Goal: Task Accomplishment & Management: Manage account settings

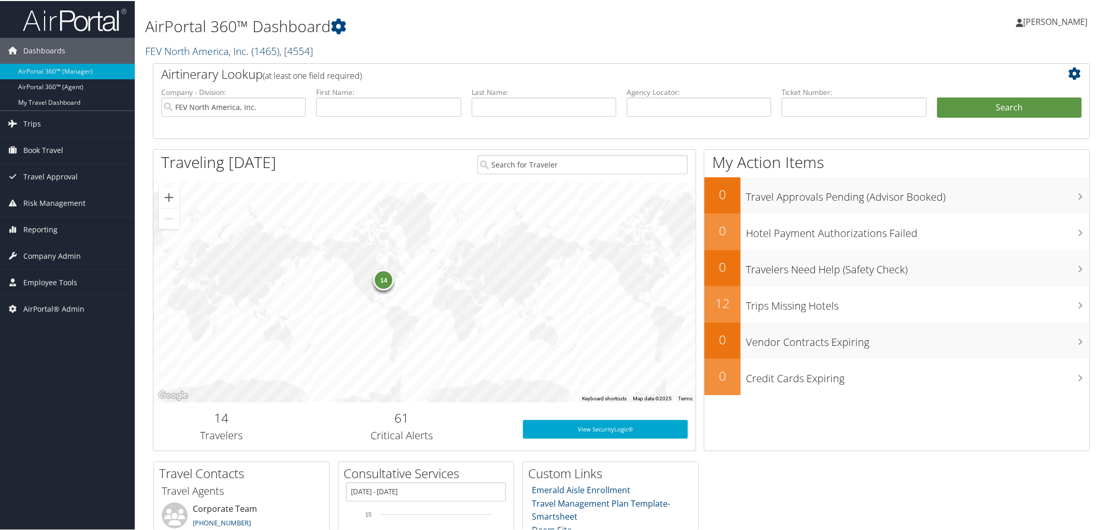
click at [192, 49] on link "FEV North America, Inc. ( 1465 ) , [ 4554 ]" at bounding box center [229, 50] width 168 height 14
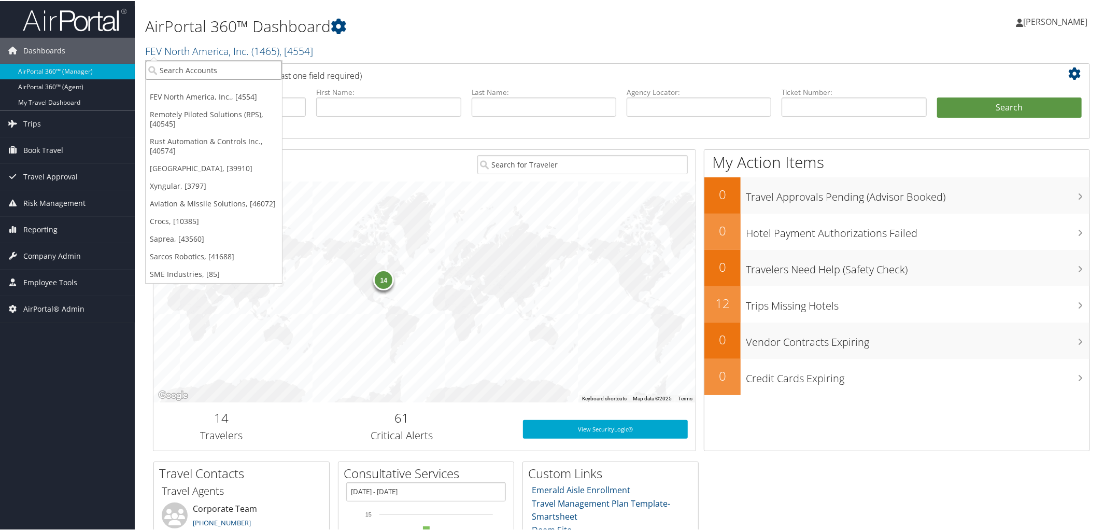
click at [210, 69] on input "search" at bounding box center [214, 69] width 136 height 19
type input "Southern P"
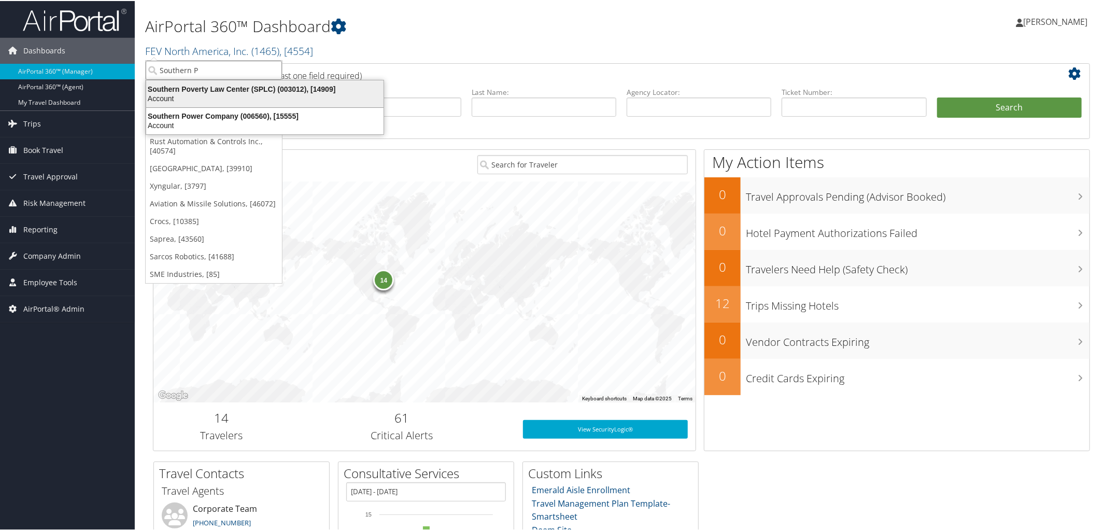
click at [214, 91] on div "Southern Poverty Law Center (SPLC) (003012), [14909]" at bounding box center [265, 87] width 250 height 9
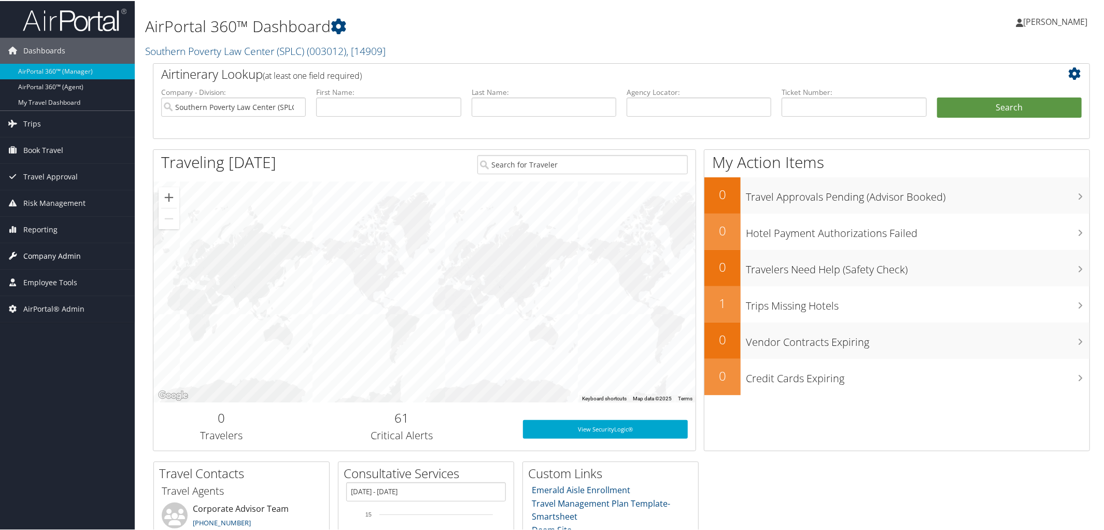
click at [60, 249] on span "Company Admin" at bounding box center [52, 255] width 58 height 26
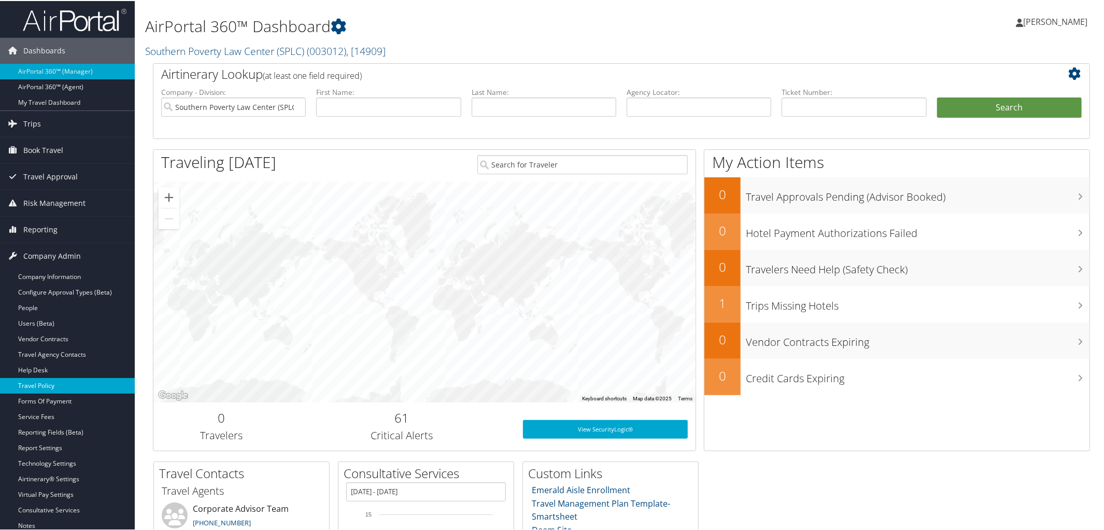
click at [58, 385] on link "Travel Policy" at bounding box center [67, 385] width 135 height 16
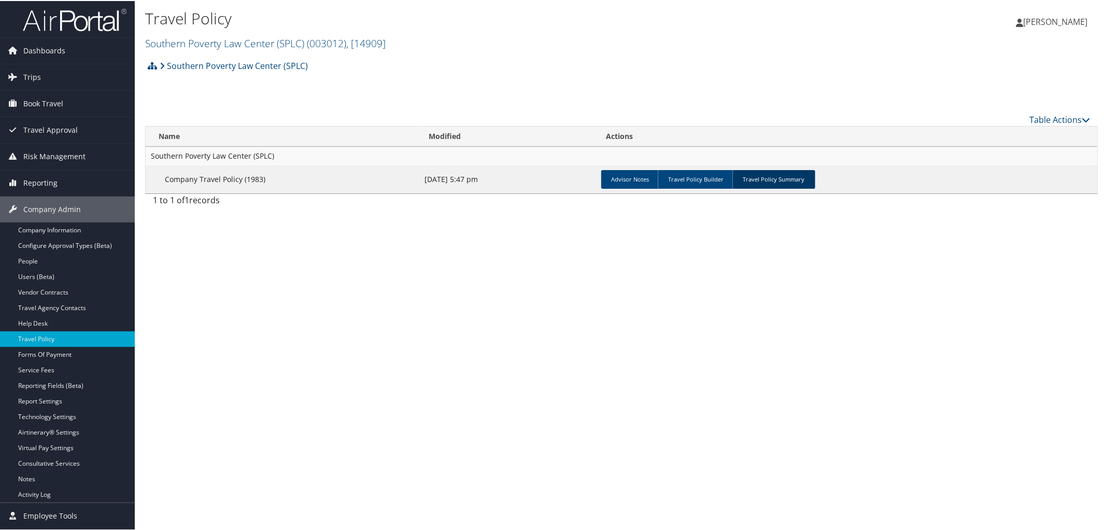
click at [761, 177] on link "Travel Policy Summary" at bounding box center [773, 178] width 83 height 19
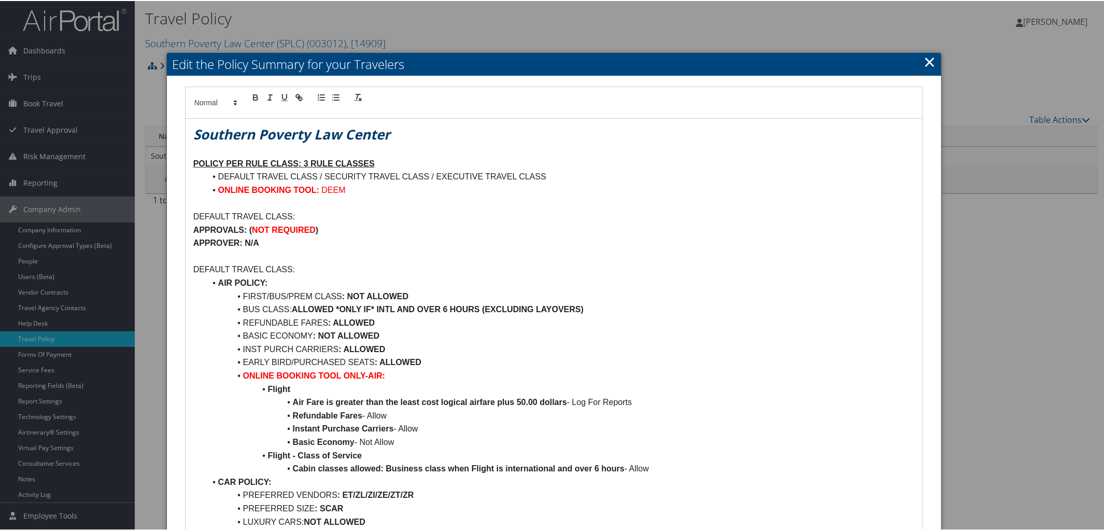
click at [934, 56] on h2 "Edit the Policy Summary for your Travelers" at bounding box center [554, 63] width 775 height 23
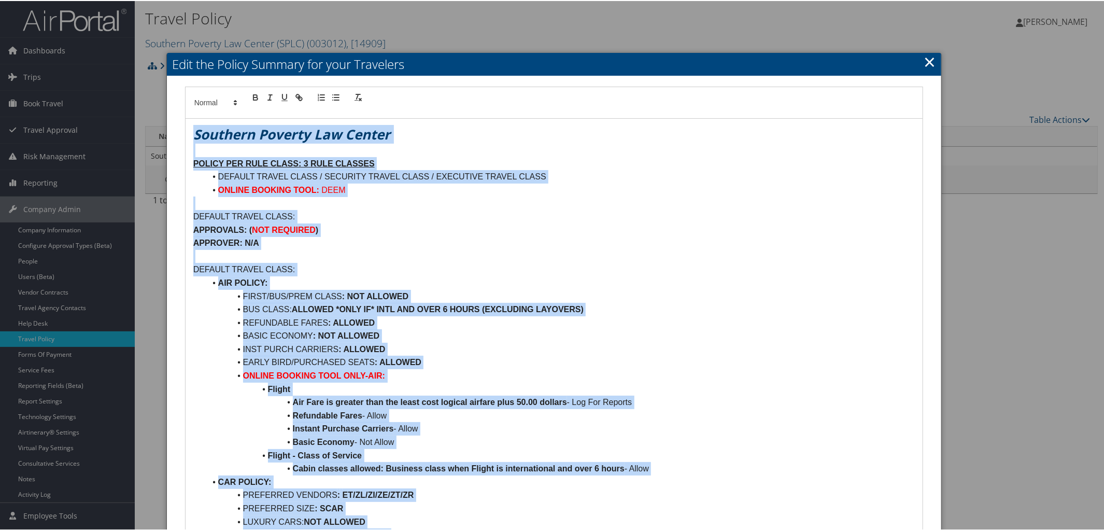
drag, startPoint x: 937, startPoint y: 56, endPoint x: 925, endPoint y: 64, distance: 14.7
click at [925, 64] on link "×" at bounding box center [929, 60] width 12 height 21
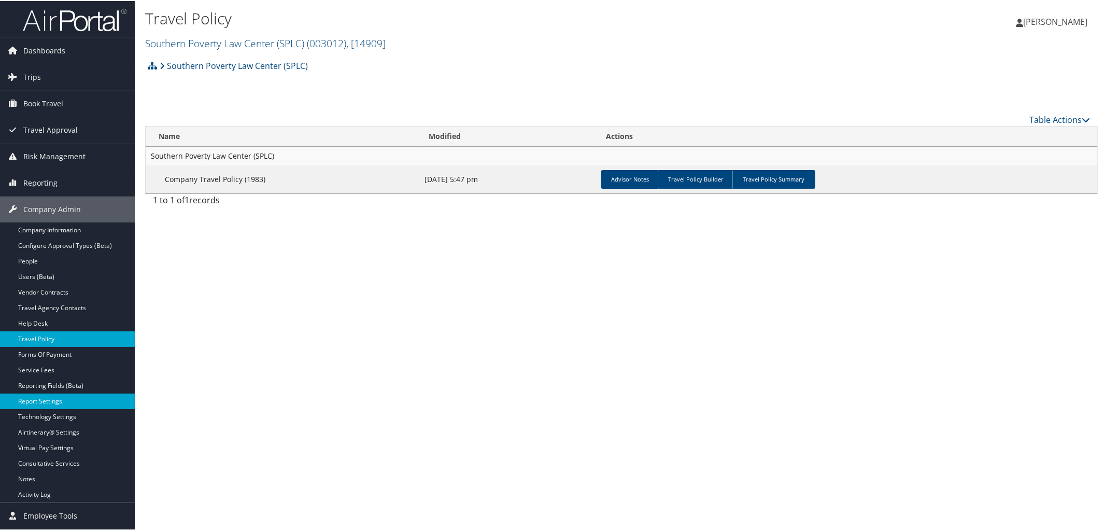
click at [57, 400] on link "Report Settings" at bounding box center [67, 400] width 135 height 16
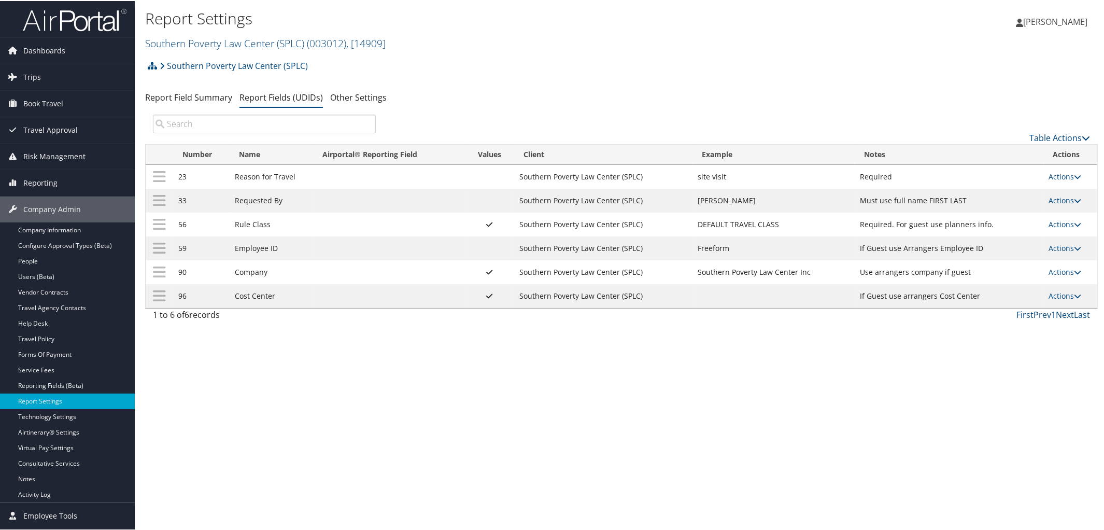
click at [1079, 222] on td "Actions Update Report Field Values Upload Report Field Values Edit Delete" at bounding box center [1070, 223] width 53 height 24
click at [1074, 226] on icon at bounding box center [1077, 223] width 7 height 7
click at [999, 268] on link "Edit" at bounding box center [1021, 276] width 112 height 18
select select "both"
select select "profiled"
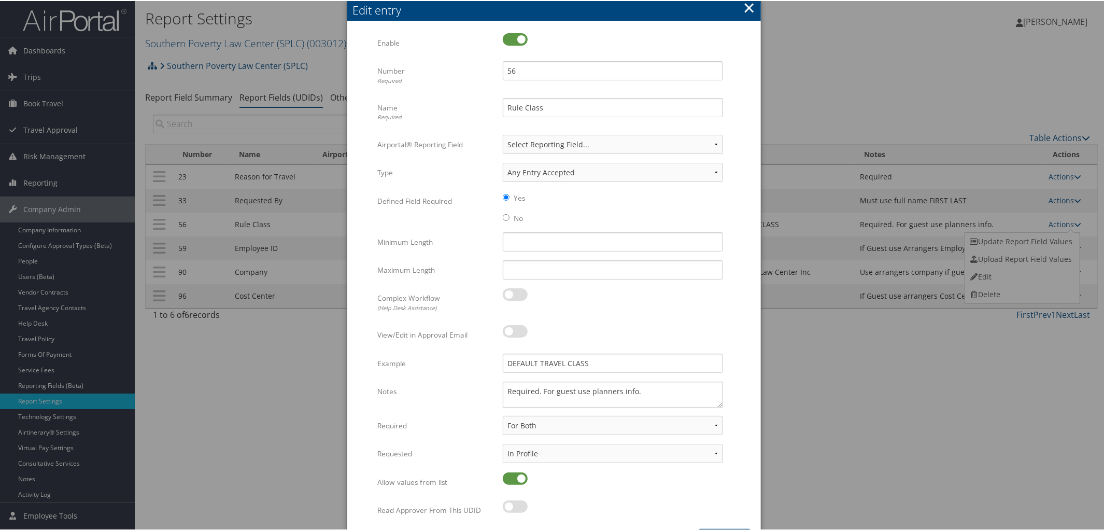
click at [749, 1] on button "×" at bounding box center [749, 6] width 12 height 21
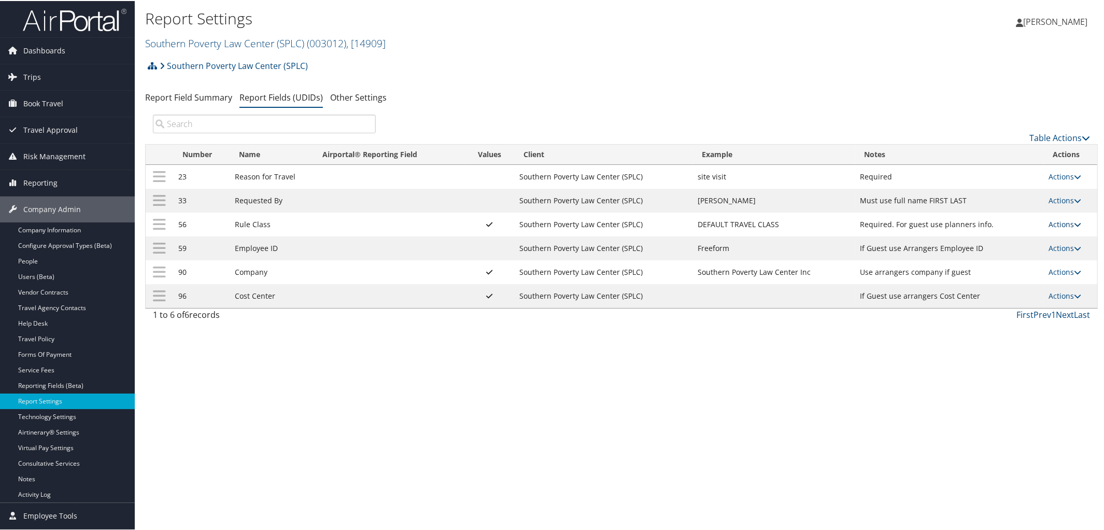
click at [1076, 226] on icon at bounding box center [1077, 223] width 7 height 7
click at [1040, 235] on link "Update Report Field Values" at bounding box center [1021, 241] width 112 height 18
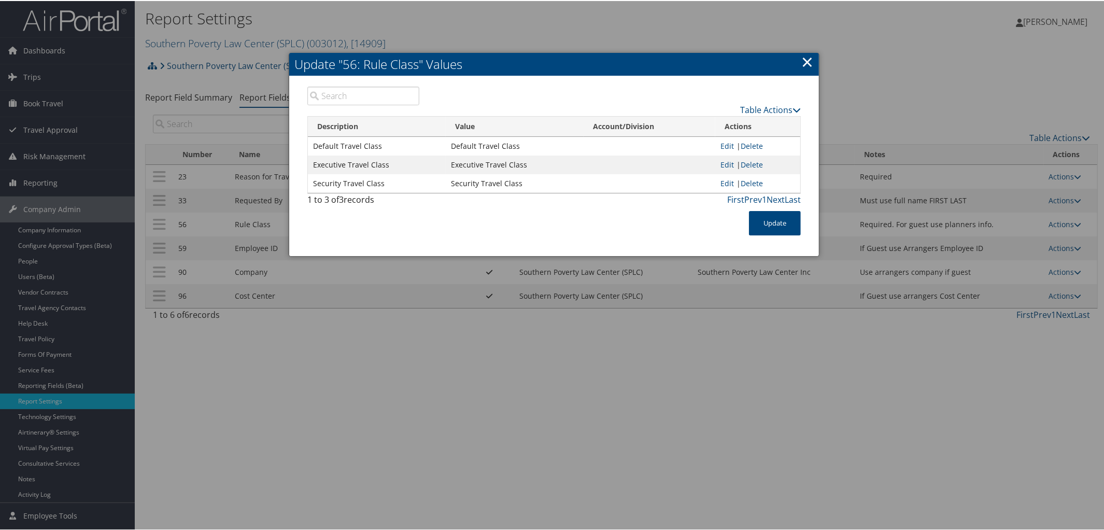
click at [801, 55] on link "×" at bounding box center [807, 60] width 12 height 21
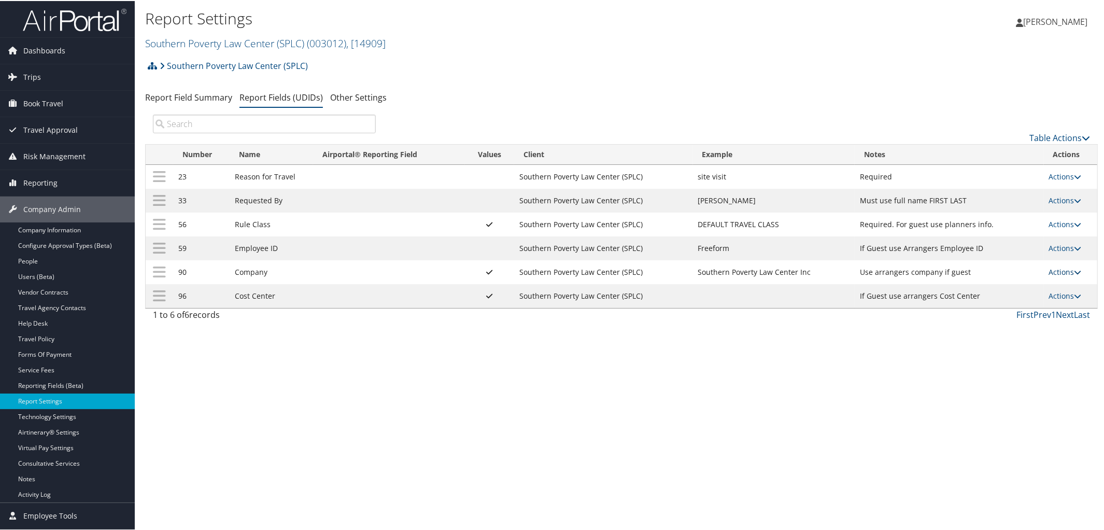
click at [1074, 274] on icon at bounding box center [1077, 270] width 7 height 7
click at [1000, 291] on link "Update Report Field Values" at bounding box center [1021, 289] width 112 height 18
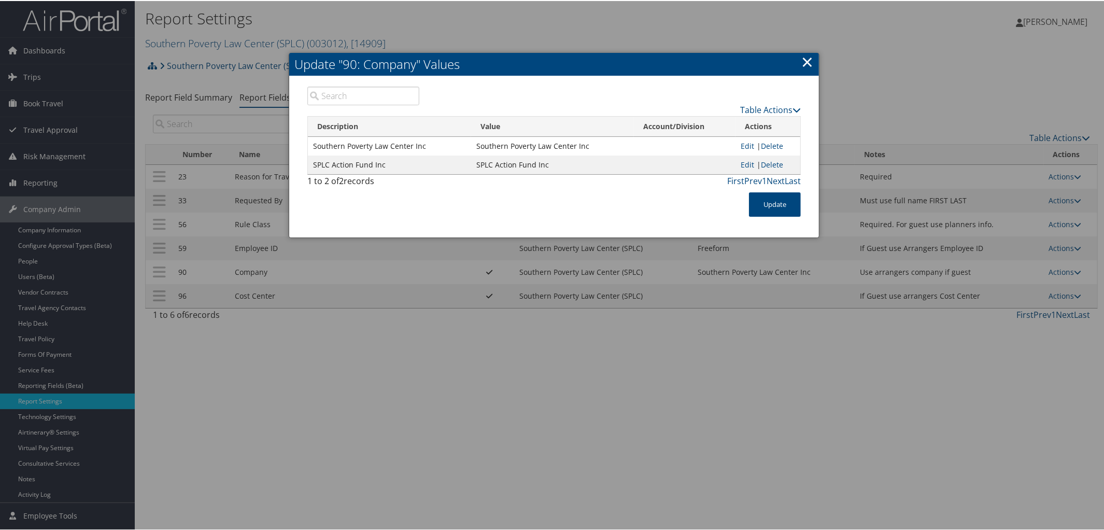
click at [808, 61] on link "×" at bounding box center [807, 60] width 12 height 21
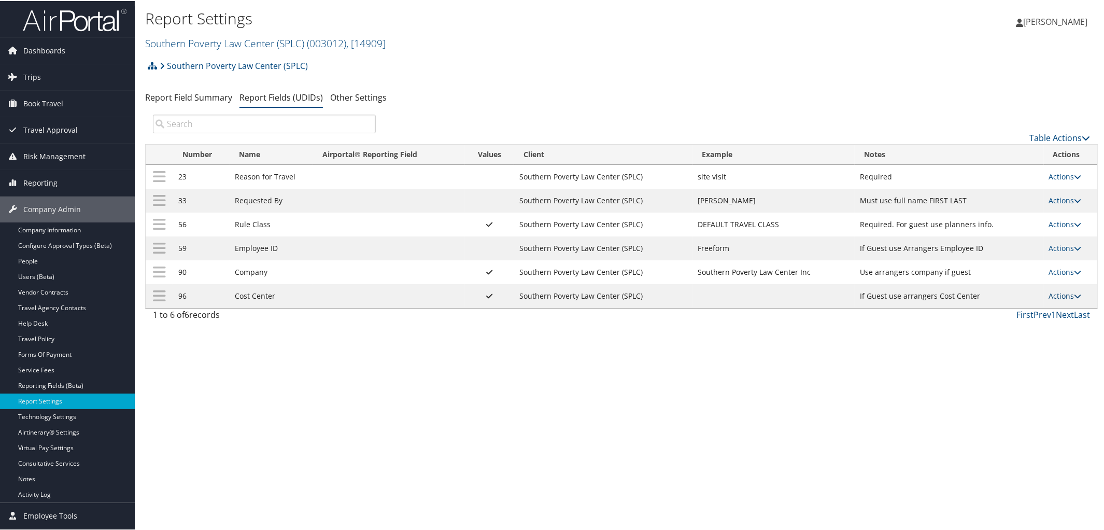
click at [1074, 295] on icon at bounding box center [1077, 294] width 7 height 7
click at [989, 316] on link "Update Report Field Values" at bounding box center [1021, 314] width 112 height 18
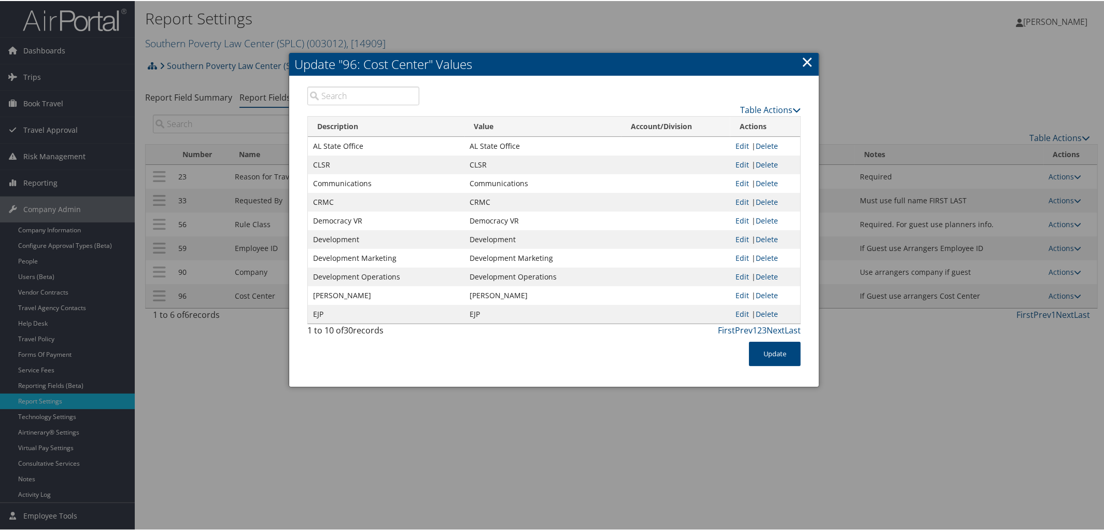
click at [808, 61] on link "×" at bounding box center [807, 60] width 12 height 21
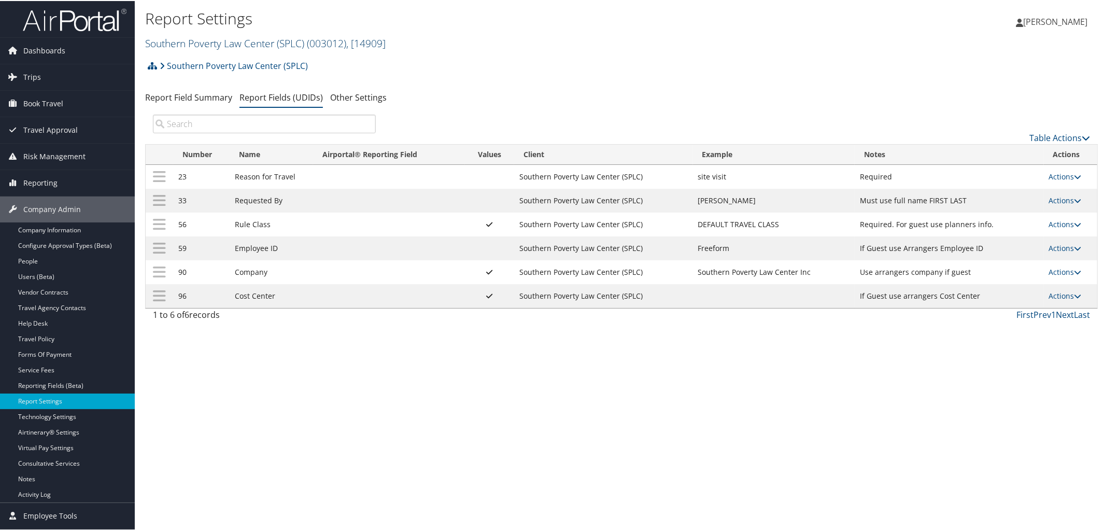
click at [224, 38] on link "Southern Poverty Law Center (SPLC) ( 003012 ) , [ 14909 ]" at bounding box center [265, 42] width 240 height 14
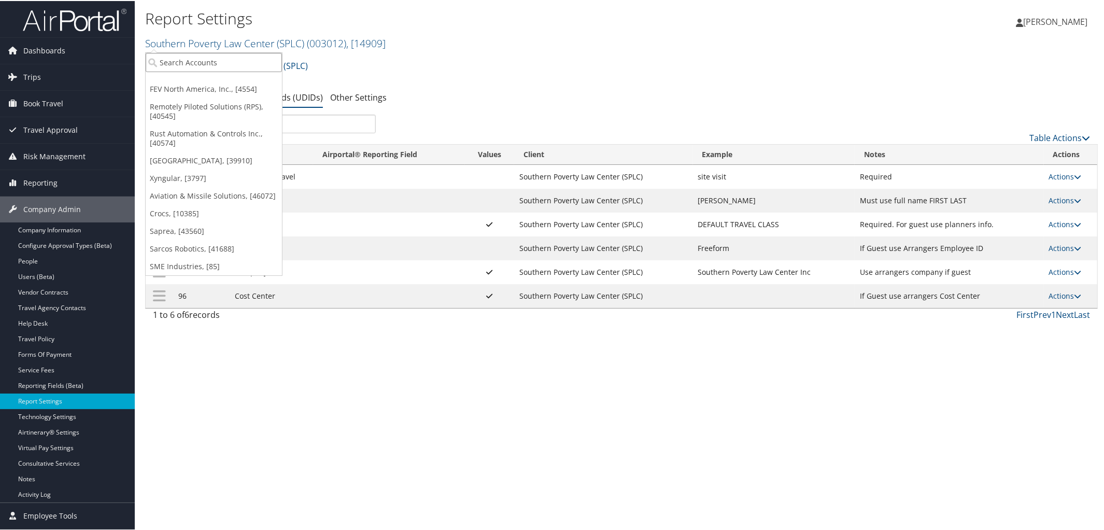
click at [215, 58] on input "search" at bounding box center [214, 61] width 136 height 19
type input "Pulte"
click at [218, 81] on div "PulteGroup Inc. (2260), [4422]" at bounding box center [214, 80] width 148 height 9
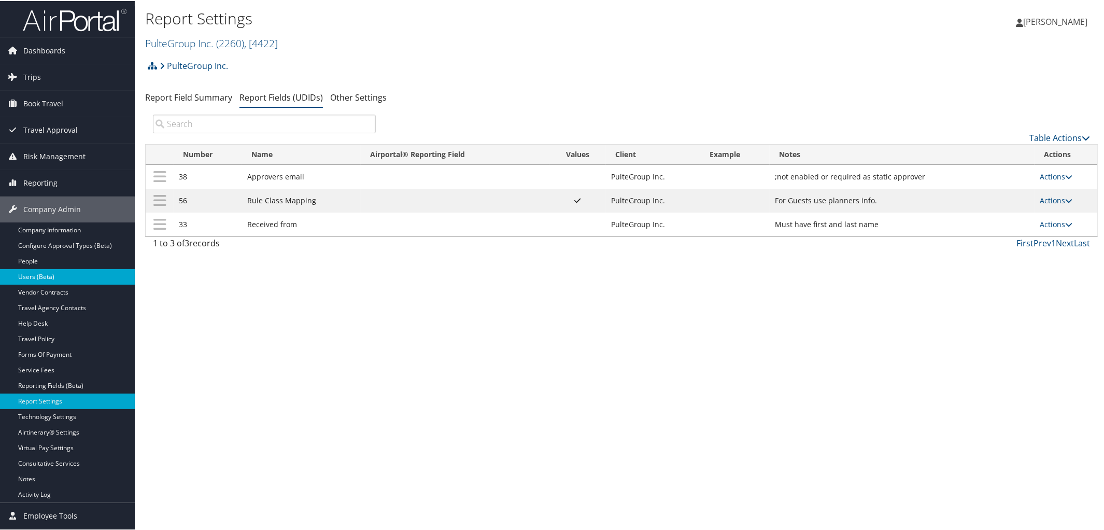
click at [65, 283] on link "Users (Beta)" at bounding box center [67, 276] width 135 height 16
click at [47, 284] on link "Vendor Contracts" at bounding box center [67, 291] width 135 height 16
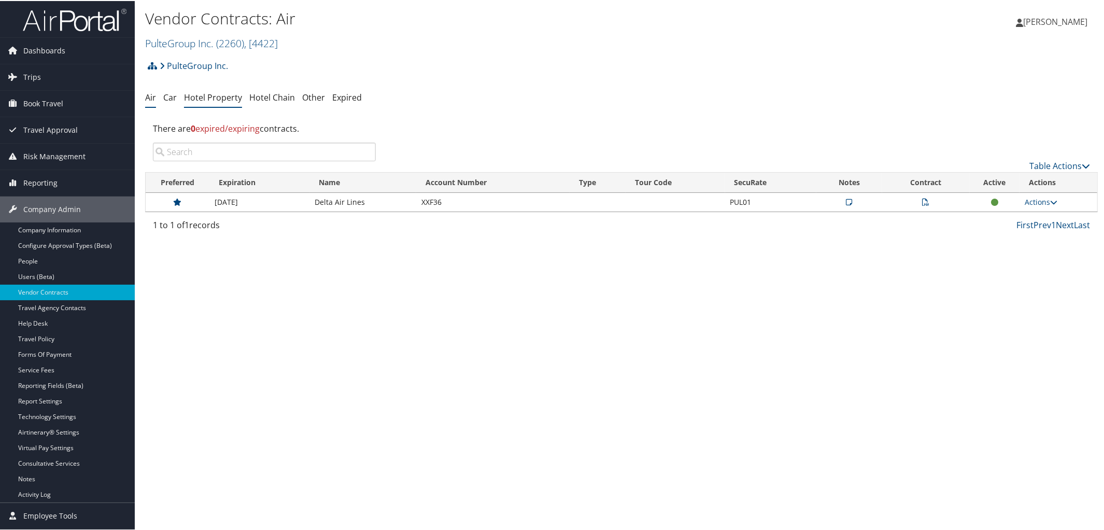
click at [222, 94] on link "Hotel Property" at bounding box center [213, 96] width 58 height 11
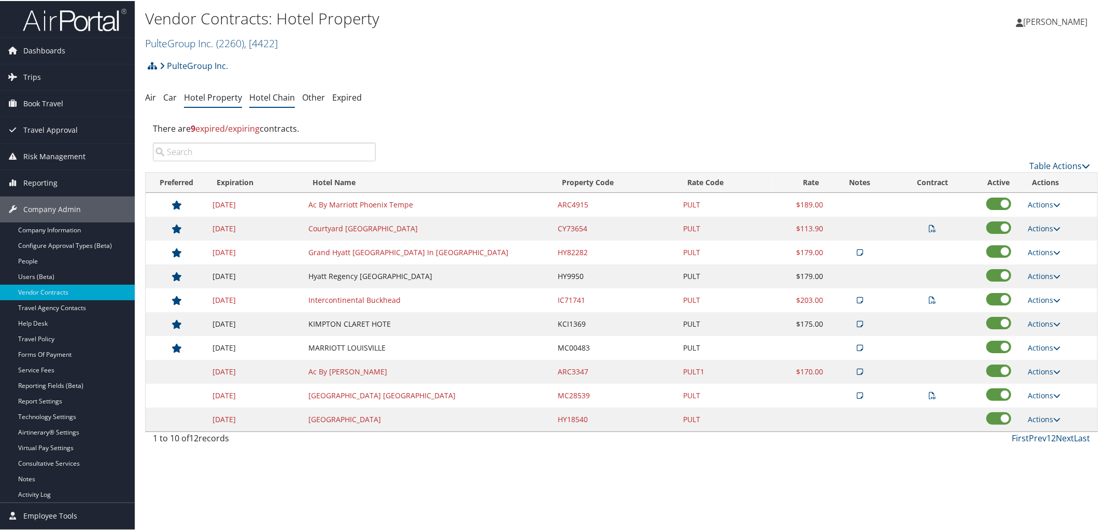
click at [277, 95] on link "Hotel Chain" at bounding box center [272, 96] width 46 height 11
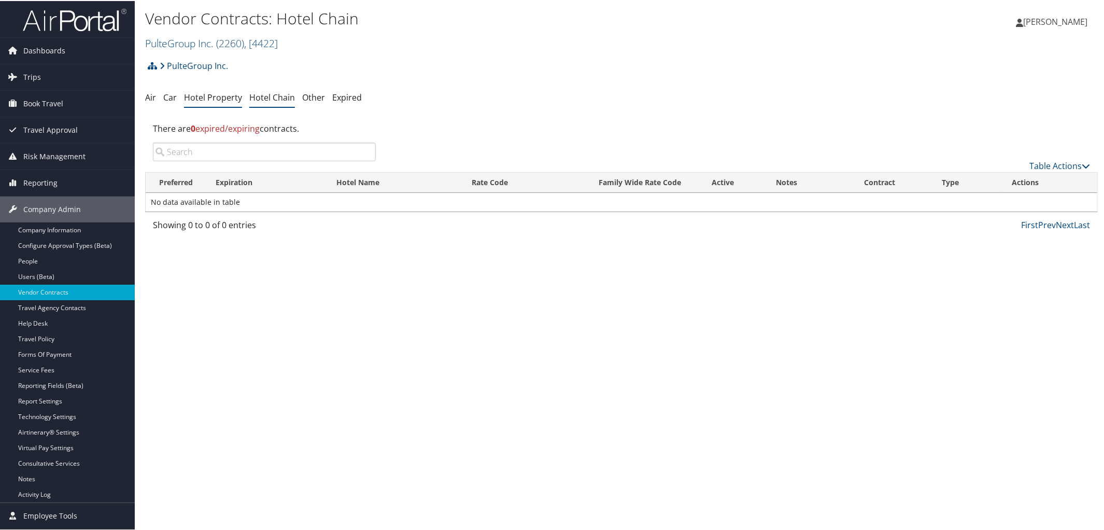
click at [225, 89] on li "Hotel Property" at bounding box center [213, 97] width 58 height 19
click at [222, 99] on link "Hotel Property" at bounding box center [213, 96] width 58 height 11
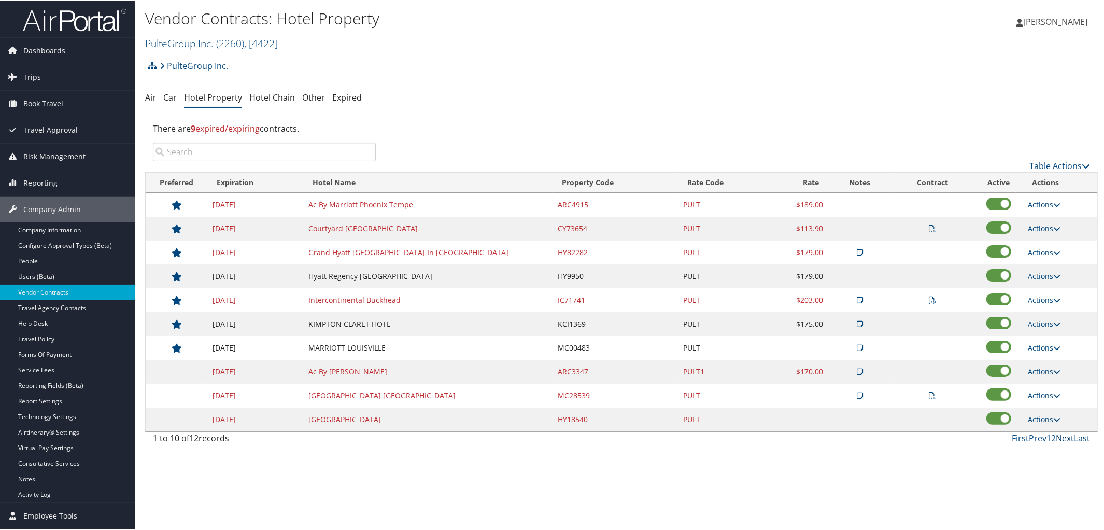
click at [1056, 436] on link "Next" at bounding box center [1065, 436] width 18 height 11
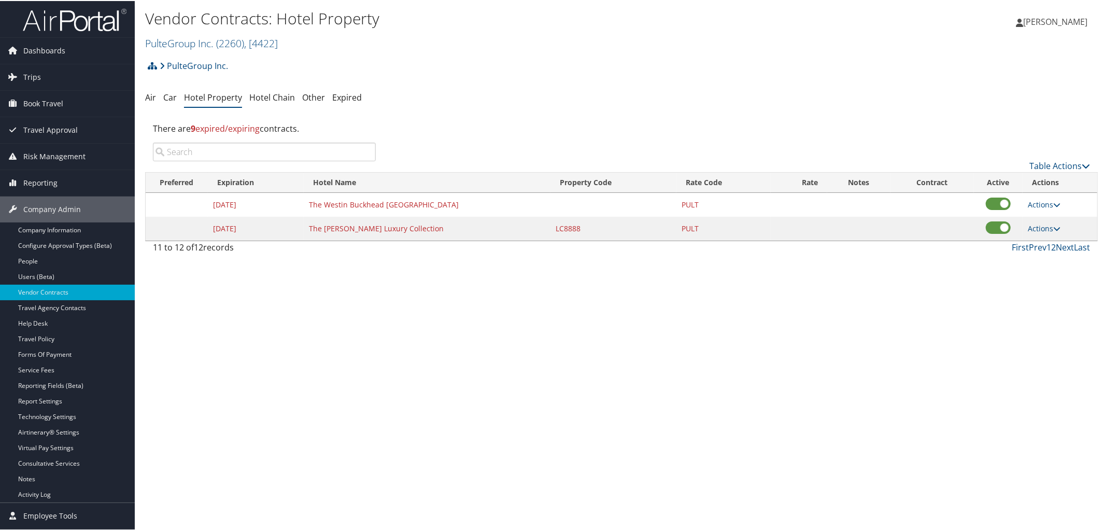
click at [205, 35] on h2 "PulteGroup Inc. ( 2260 ) , [ 4422 ]" at bounding box center [462, 42] width 635 height 18
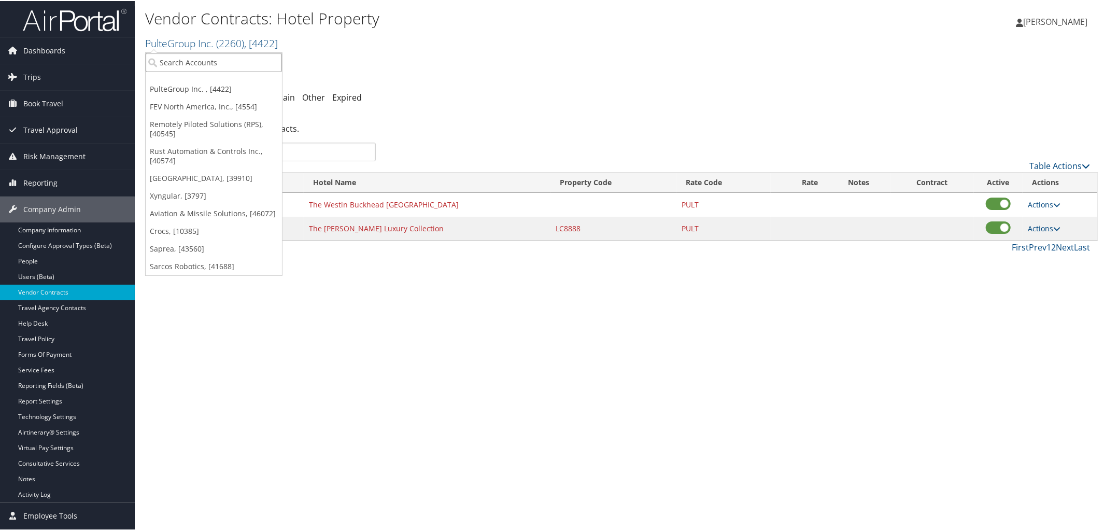
click at [207, 59] on input "search" at bounding box center [214, 61] width 136 height 19
type input "Southern Pov"
click at [249, 80] on div "Southern Poverty Law Center (SPLC) (003012), [14909]" at bounding box center [265, 80] width 250 height 9
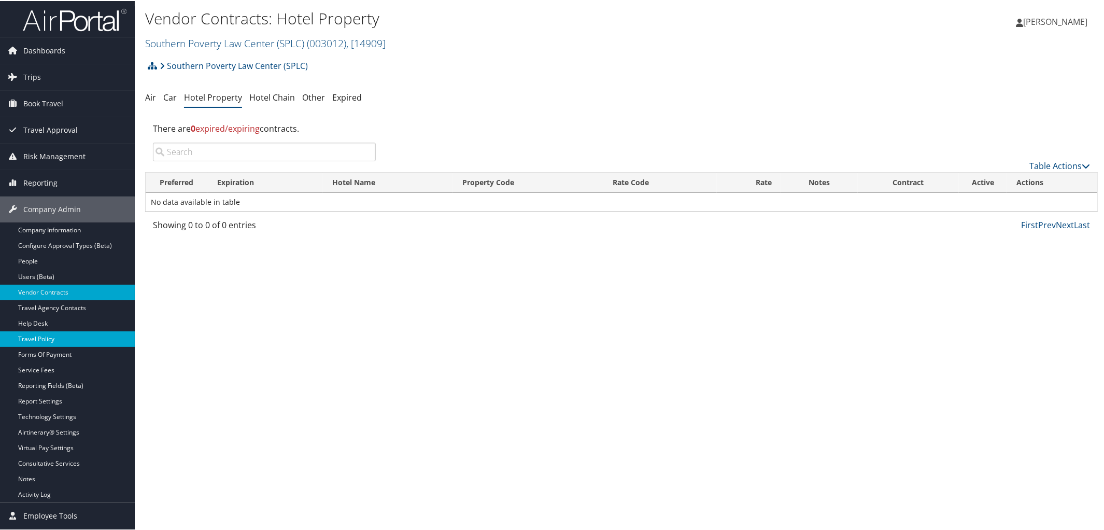
click at [64, 339] on link "Travel Policy" at bounding box center [67, 338] width 135 height 16
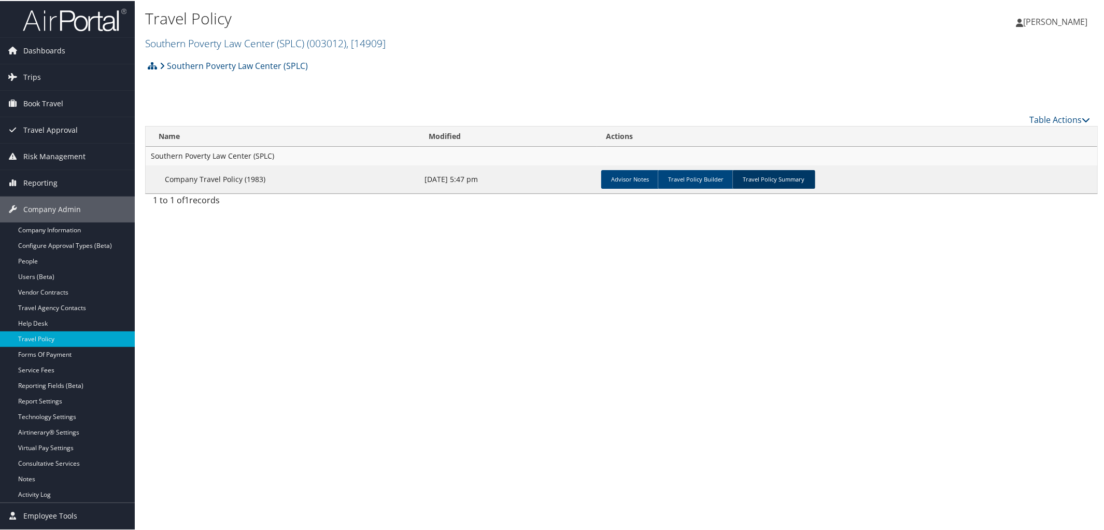
click at [749, 180] on link "Travel Policy Summary" at bounding box center [773, 178] width 83 height 19
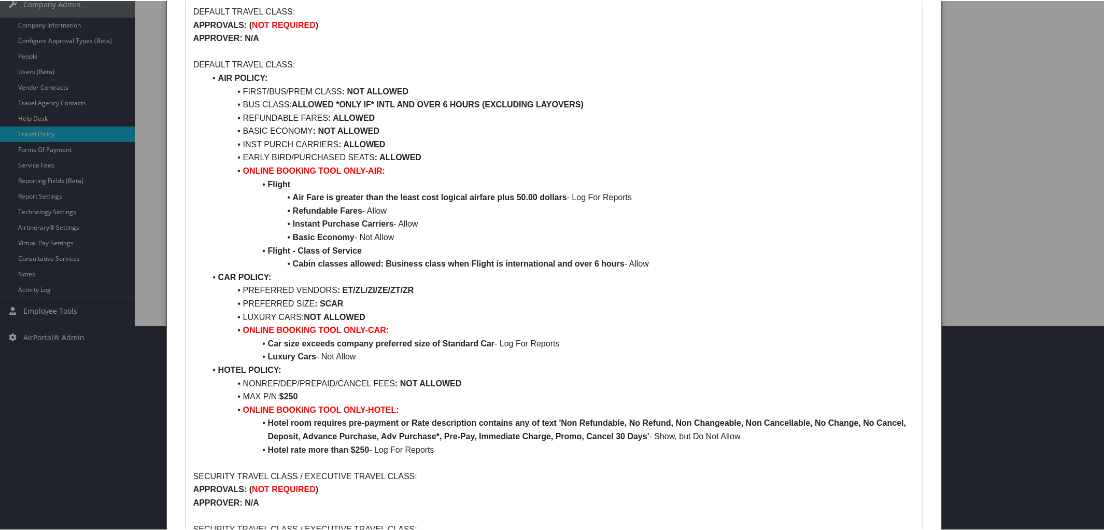
scroll to position [209, 0]
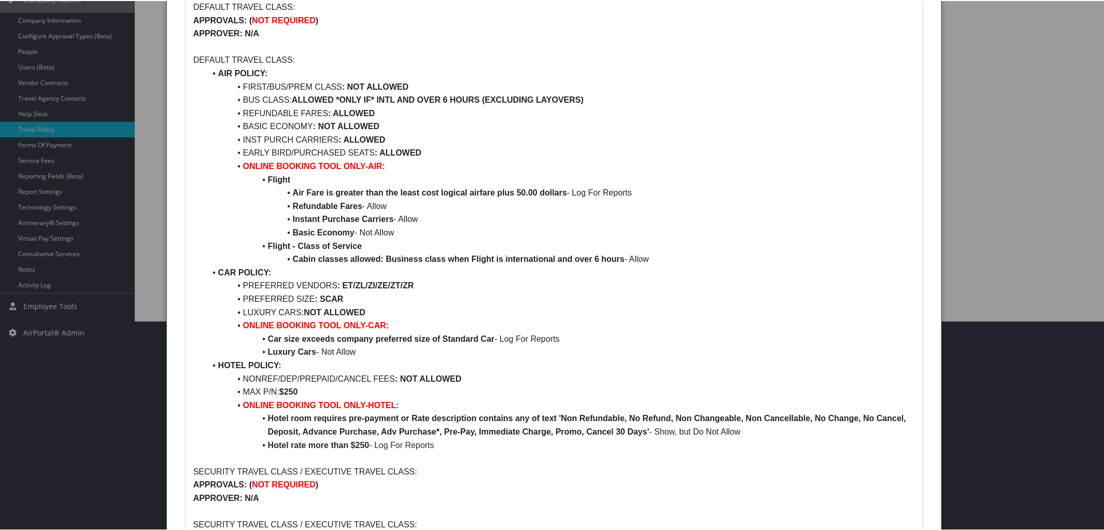
click at [243, 374] on li "NONREF/DEP/PREPAID/CANCEL FEES : NOT ALLOWED" at bounding box center [560, 377] width 709 height 13
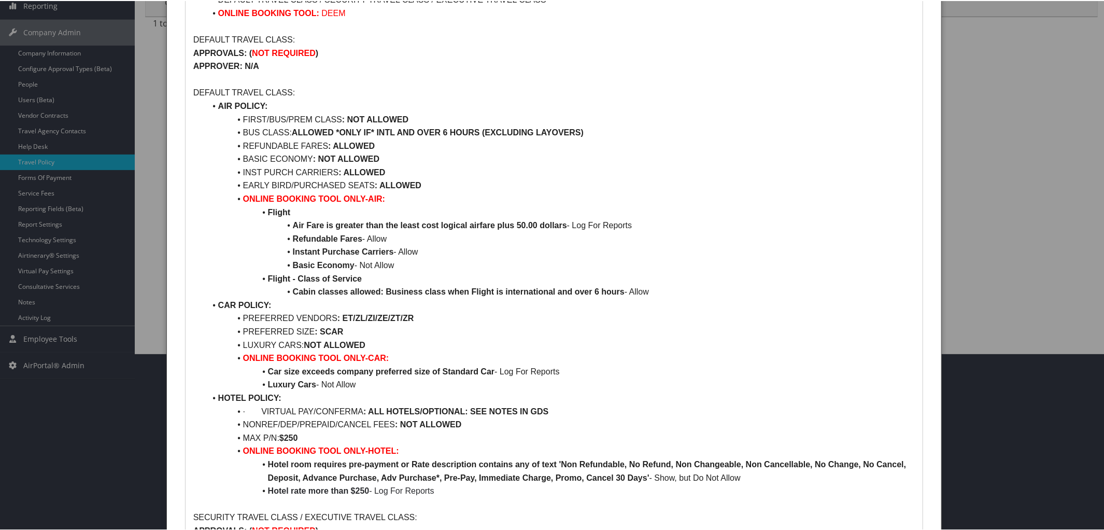
scroll to position [177, 0]
click at [262, 409] on li "· VIRTUAL PAY/CONFERMA : ALL HOTELS/OPTIONAL: SEE NOTES IN GDS" at bounding box center [560, 409] width 709 height 13
click at [297, 408] on li "VIRTUAL PAY/CONFERMA : ALL HOTELS/OPTIONAL: SEE NOTES IN GDS" at bounding box center [560, 409] width 709 height 13
click at [494, 415] on li "CONFERMA : ALL HOTELS/OPTIONAL: SEE NOTES IN GDS" at bounding box center [560, 409] width 709 height 13
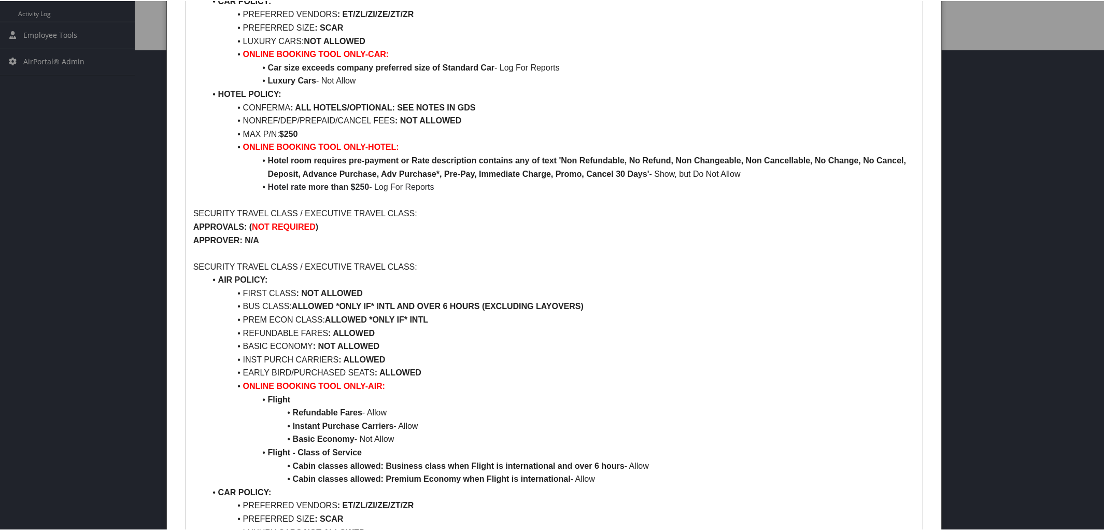
scroll to position [481, 0]
drag, startPoint x: 239, startPoint y: 104, endPoint x: 489, endPoint y: 101, distance: 249.8
click at [489, 101] on li "CONFERMA : ALL HOTELS/OPTIONAL: SEE NOTES IN GDS" at bounding box center [560, 105] width 709 height 13
copy li "CONFERMA : ALL HOTELS/OPTIONAL: SEE NOTES IN GDS"
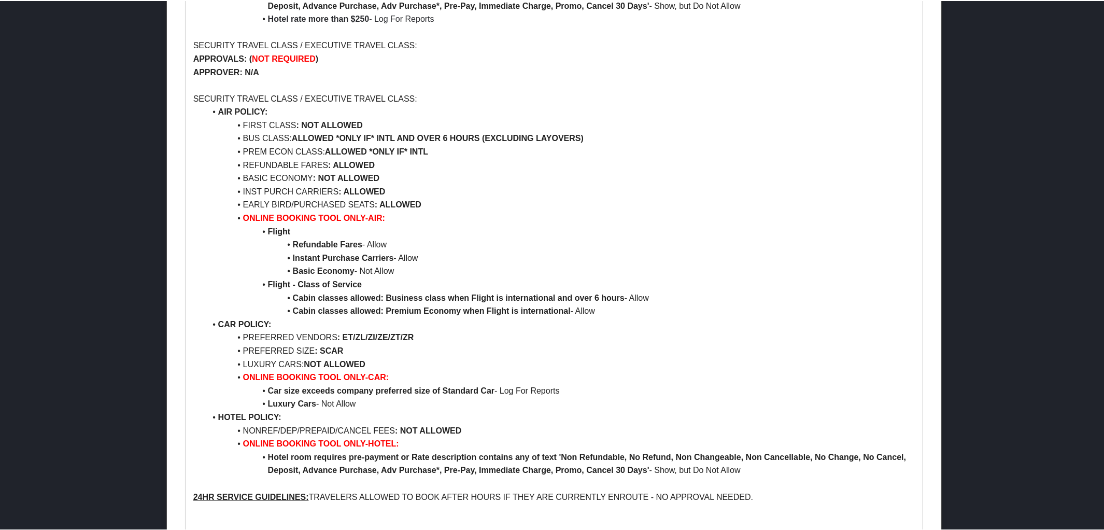
scroll to position [650, 0]
click at [239, 432] on li "NONREF/DEP/PREPAID/CANCEL FEES : NOT ALLOWED" at bounding box center [560, 427] width 709 height 13
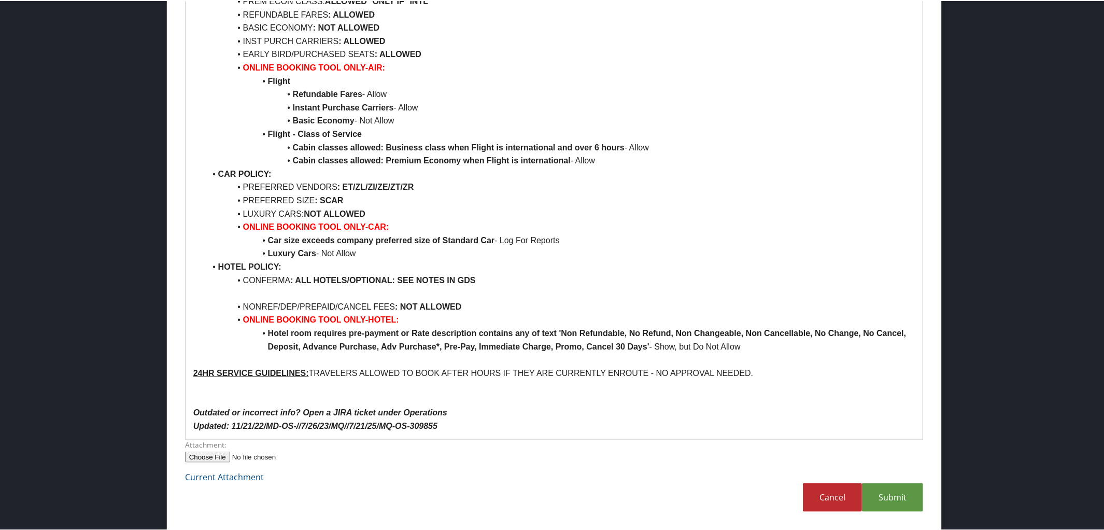
scroll to position [787, 0]
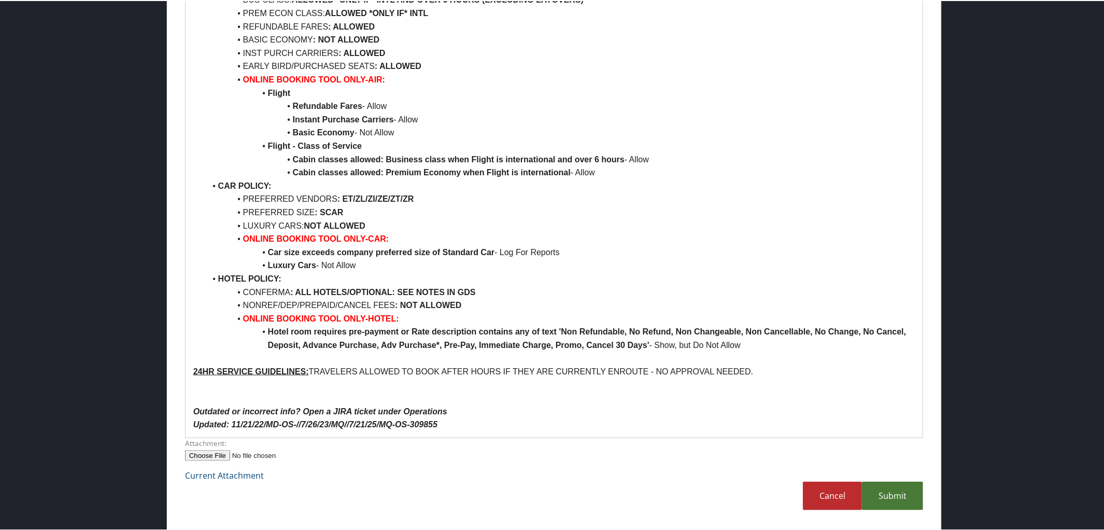
click at [897, 499] on link "Submit" at bounding box center [892, 494] width 61 height 29
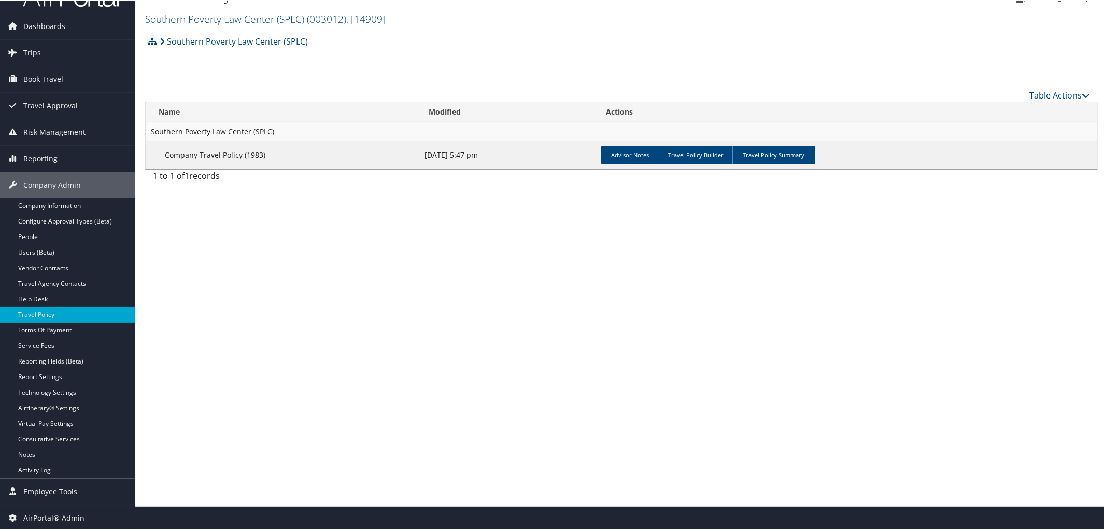
scroll to position [0, 0]
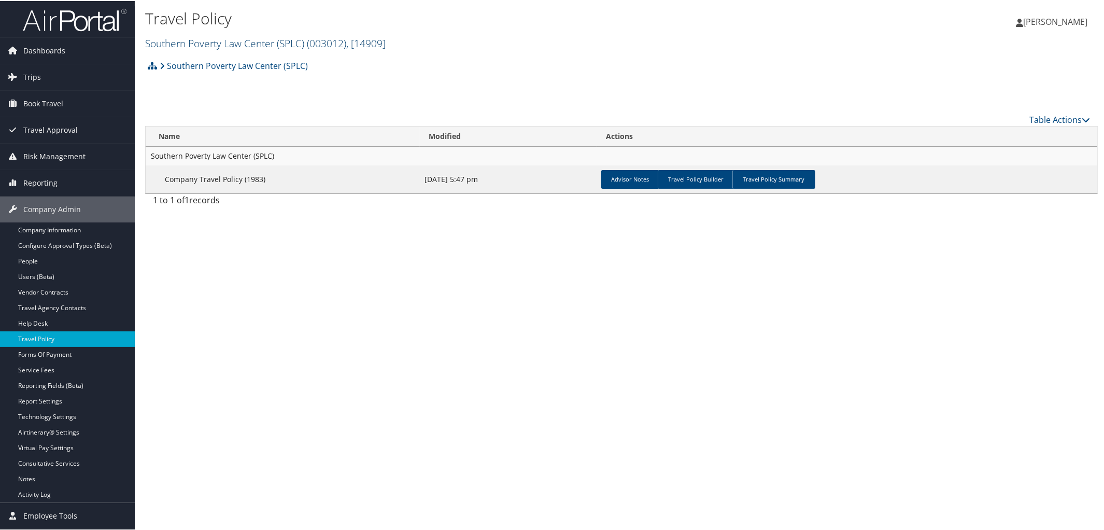
click at [294, 41] on link "Southern Poverty Law Center (SPLC) ( 003012 ) , [ 14909 ]" at bounding box center [265, 42] width 240 height 14
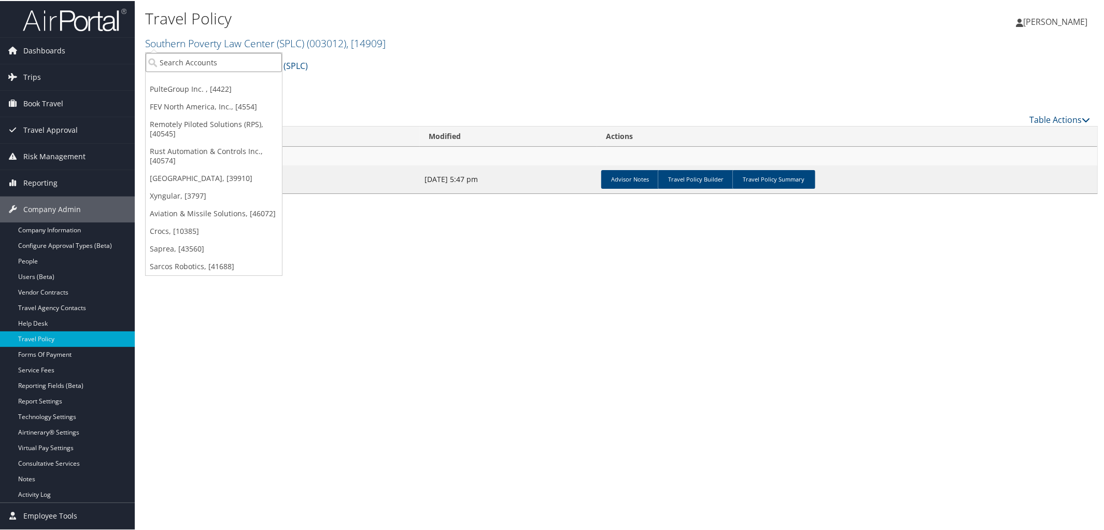
click at [252, 55] on input "search" at bounding box center [214, 61] width 136 height 19
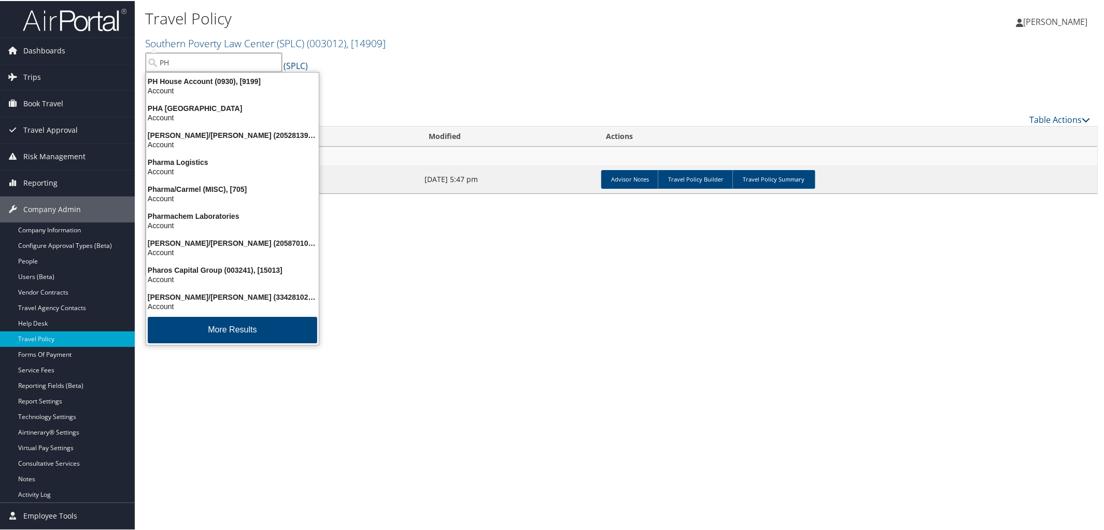
type input "P"
type input "PREP"
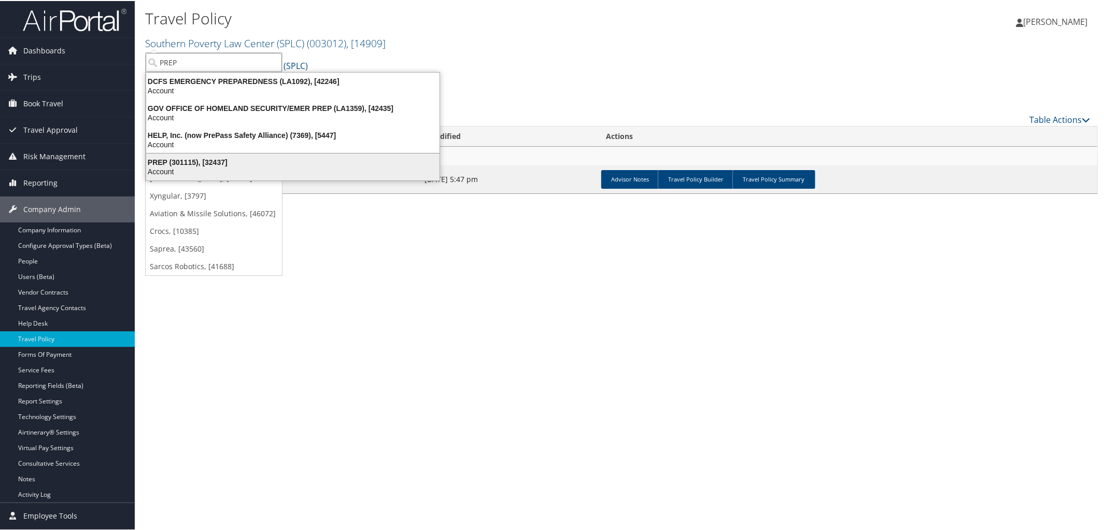
click at [191, 159] on div "PREP (301115), [32437]" at bounding box center [293, 161] width 306 height 9
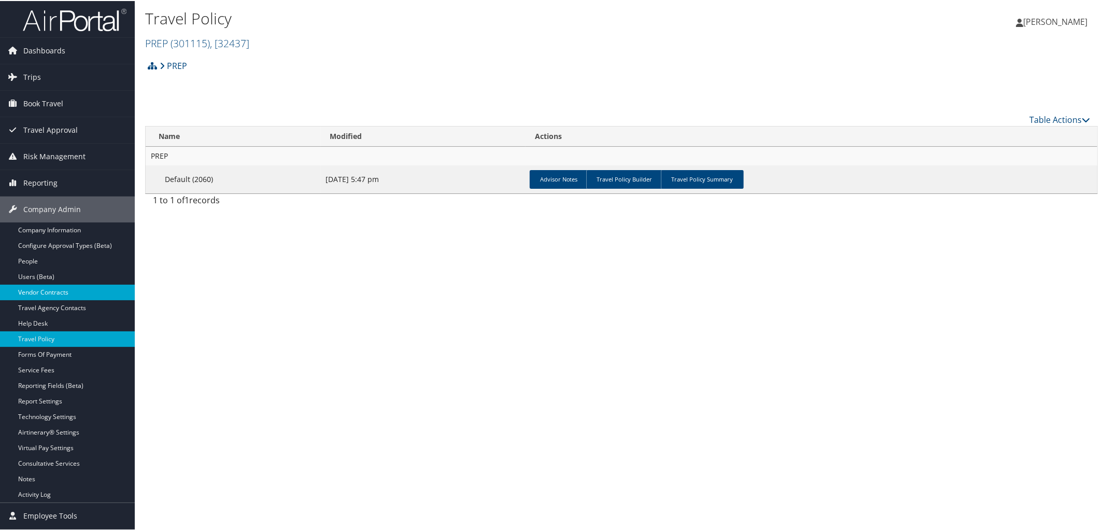
click at [63, 290] on link "Vendor Contracts" at bounding box center [67, 291] width 135 height 16
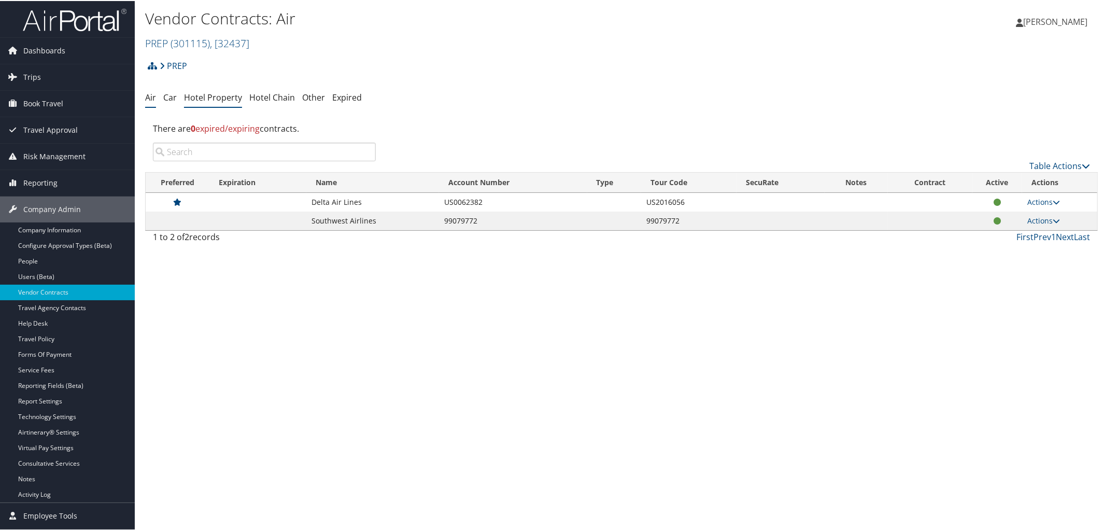
click at [225, 99] on link "Hotel Property" at bounding box center [213, 96] width 58 height 11
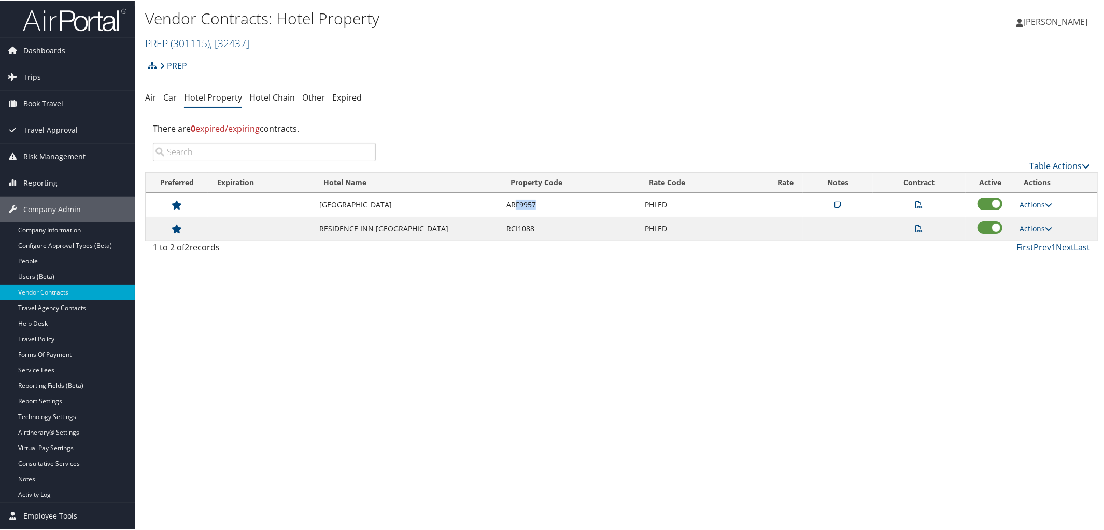
drag, startPoint x: 515, startPoint y: 204, endPoint x: 539, endPoint y: 206, distance: 25.0
click at [539, 206] on td "ARF9957" at bounding box center [570, 204] width 139 height 24
copy td "F9957"
click at [200, 40] on span "( 301115 )" at bounding box center [189, 42] width 39 height 14
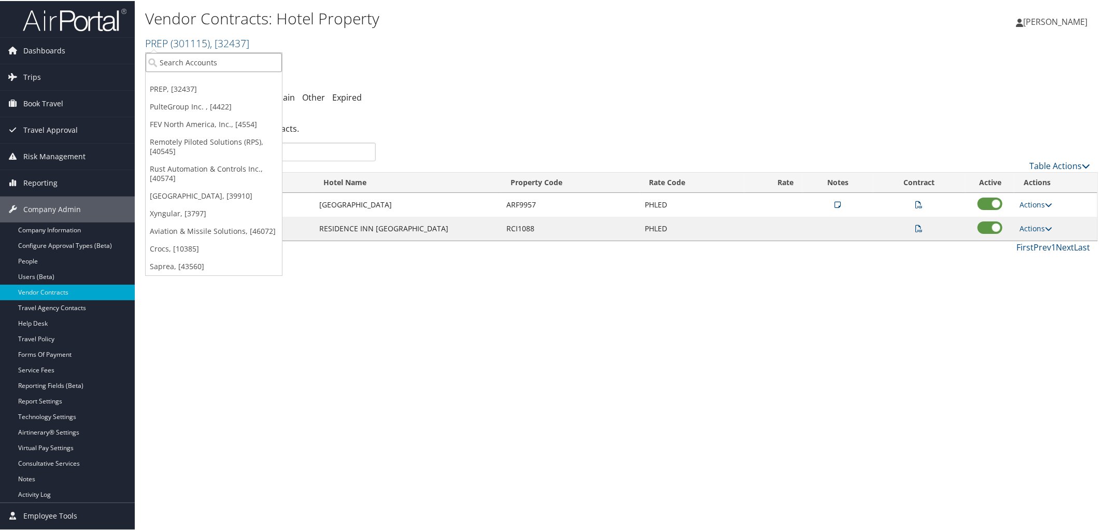
click at [232, 64] on input "search" at bounding box center [214, 61] width 136 height 19
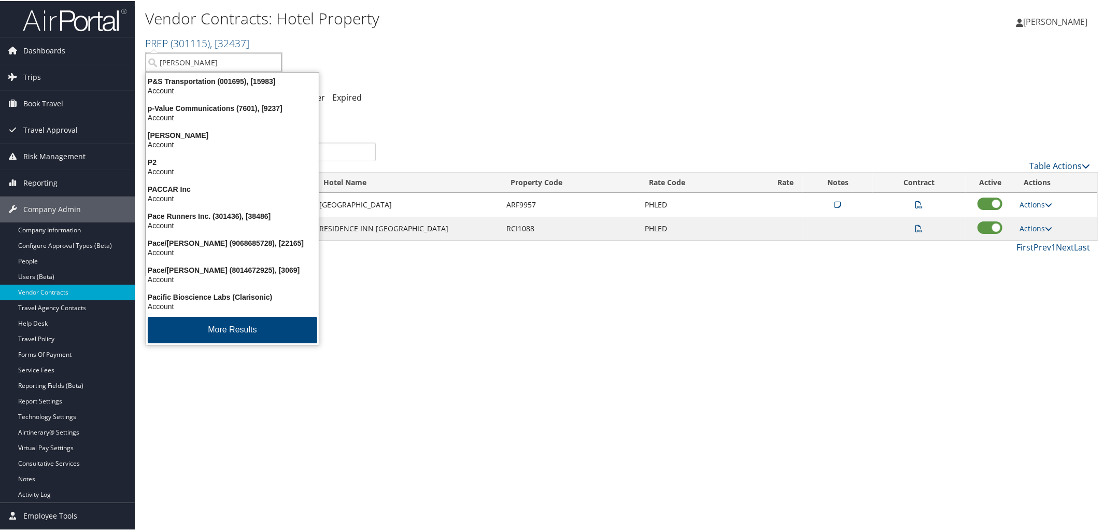
type input "Platte"
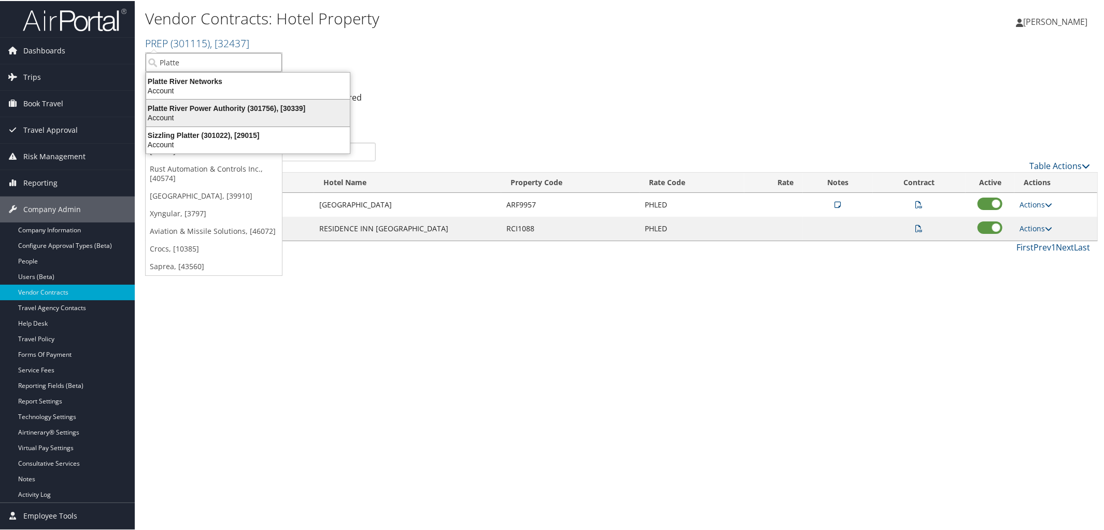
click at [234, 104] on div "Platte River Power Authority (301756), [30339]" at bounding box center [248, 107] width 216 height 9
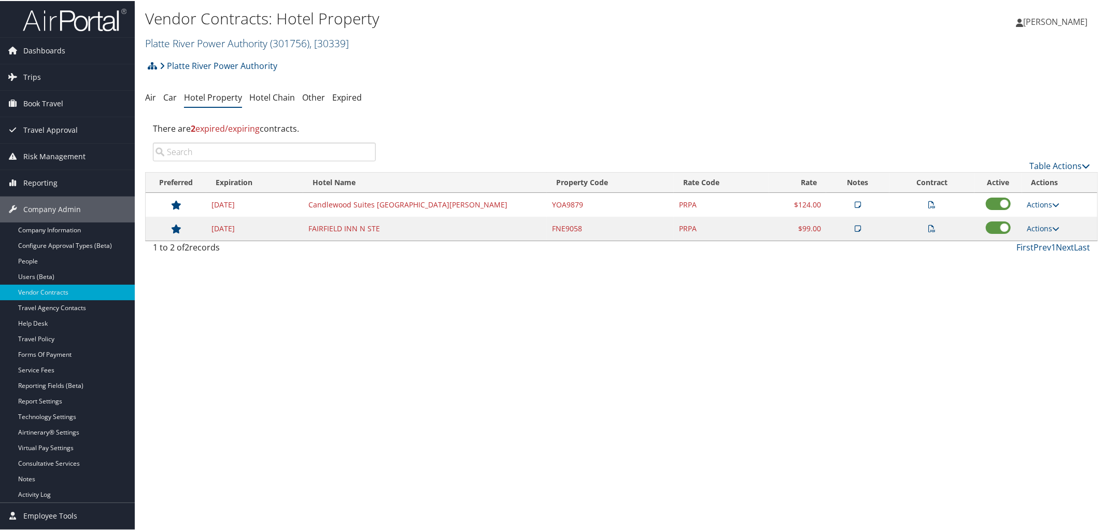
click at [217, 41] on link "Platte River Power Authority ( 301756 ) , [ 30339 ]" at bounding box center [247, 42] width 204 height 14
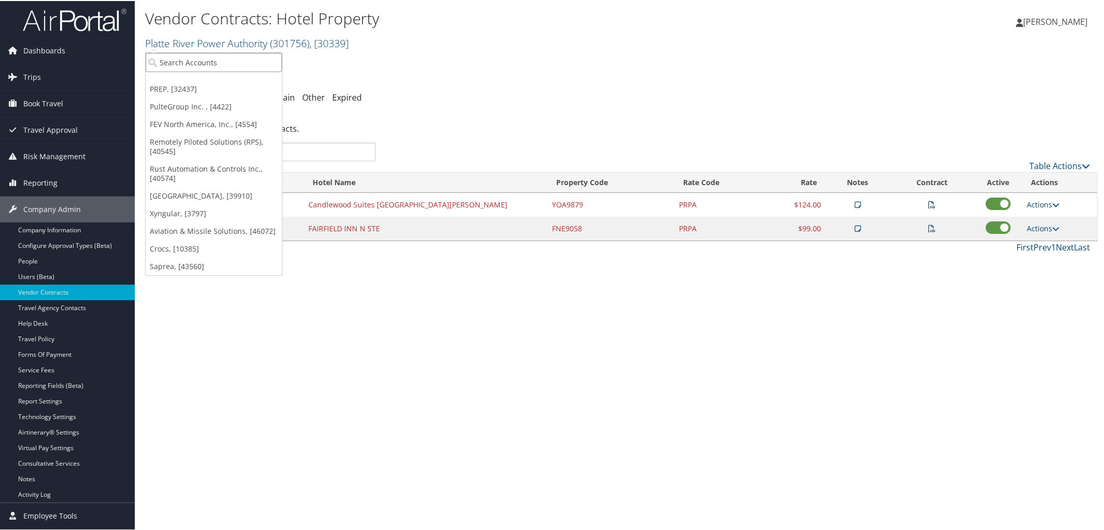
click at [210, 53] on input "search" at bounding box center [214, 61] width 136 height 19
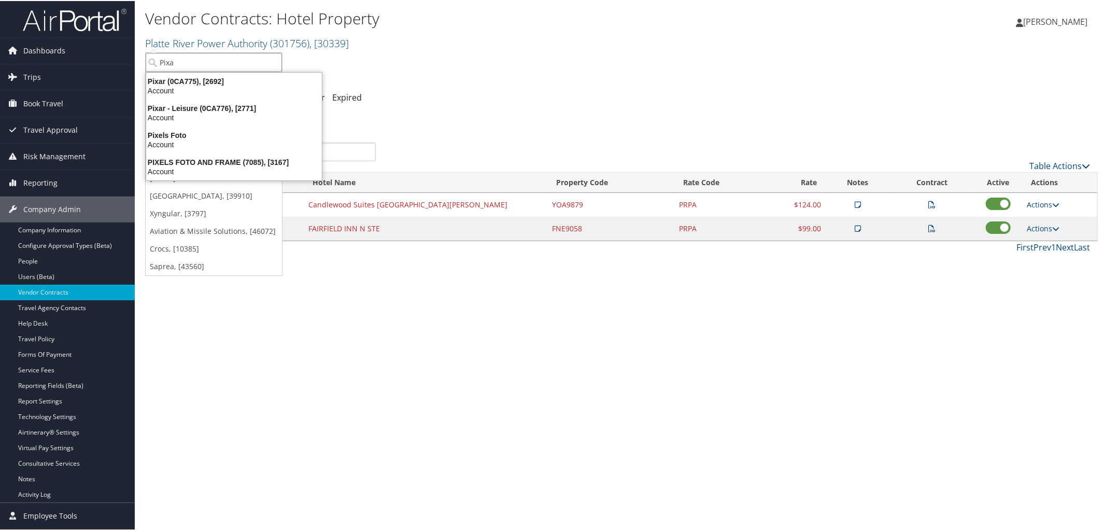
type input "Pixar"
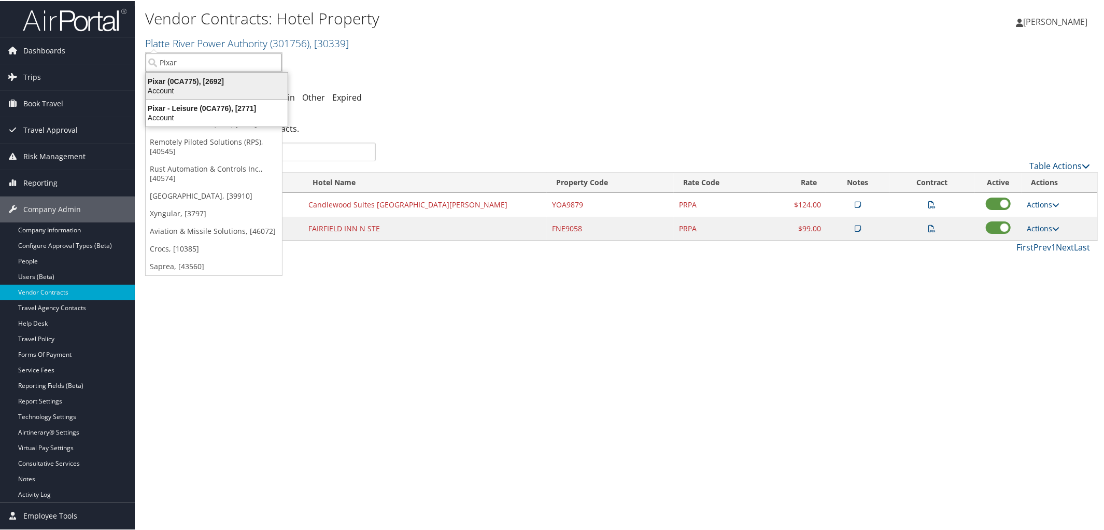
click at [208, 79] on div "Pixar (0CA775), [2692]" at bounding box center [217, 80] width 154 height 9
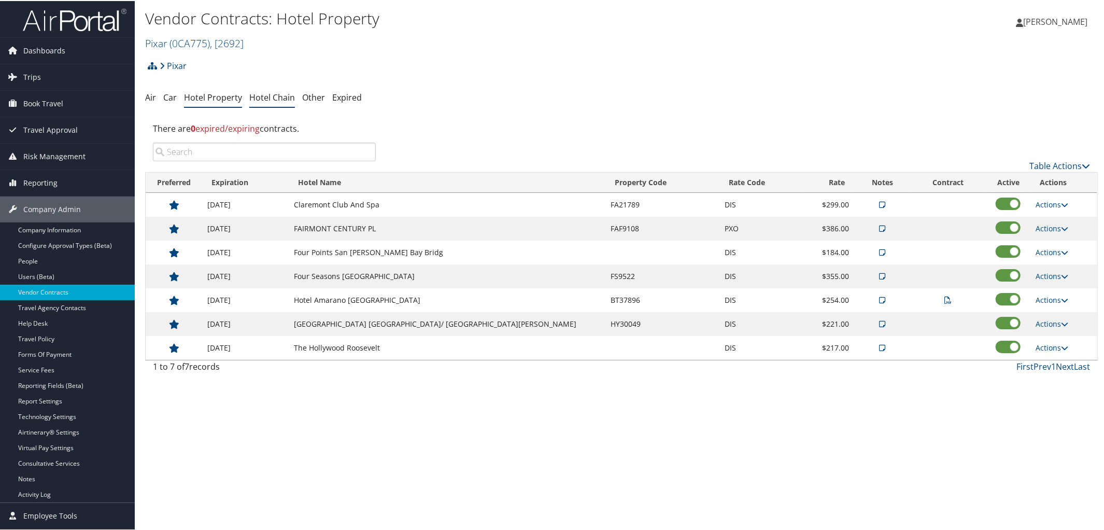
click at [271, 97] on link "Hotel Chain" at bounding box center [272, 96] width 46 height 11
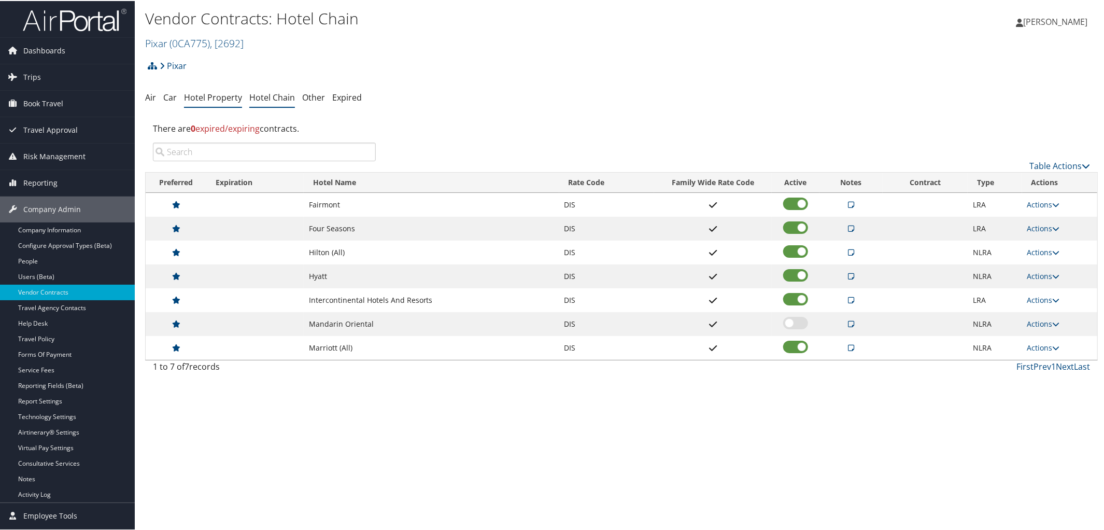
click at [211, 92] on link "Hotel Property" at bounding box center [213, 96] width 58 height 11
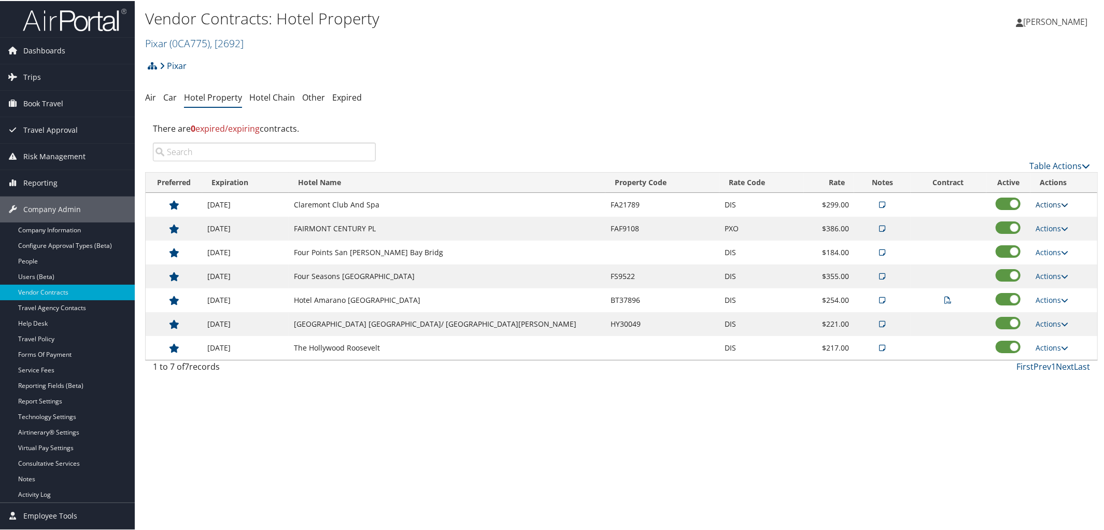
click at [1061, 203] on icon at bounding box center [1064, 203] width 7 height 7
click at [1053, 232] on link "Edit" at bounding box center [1054, 237] width 56 height 18
select select "NLRA"
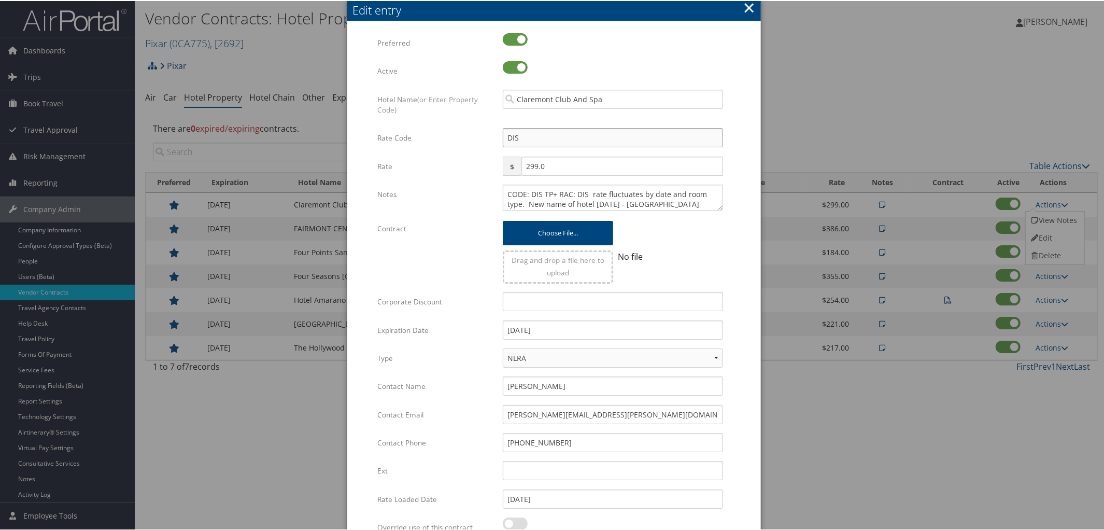
drag, startPoint x: 536, startPoint y: 139, endPoint x: 436, endPoint y: 145, distance: 99.7
click at [436, 145] on div "Rate Code DIS Multiple values The selected items contain different values for t…" at bounding box center [553, 141] width 353 height 28
type input "P"
checkbox input "true"
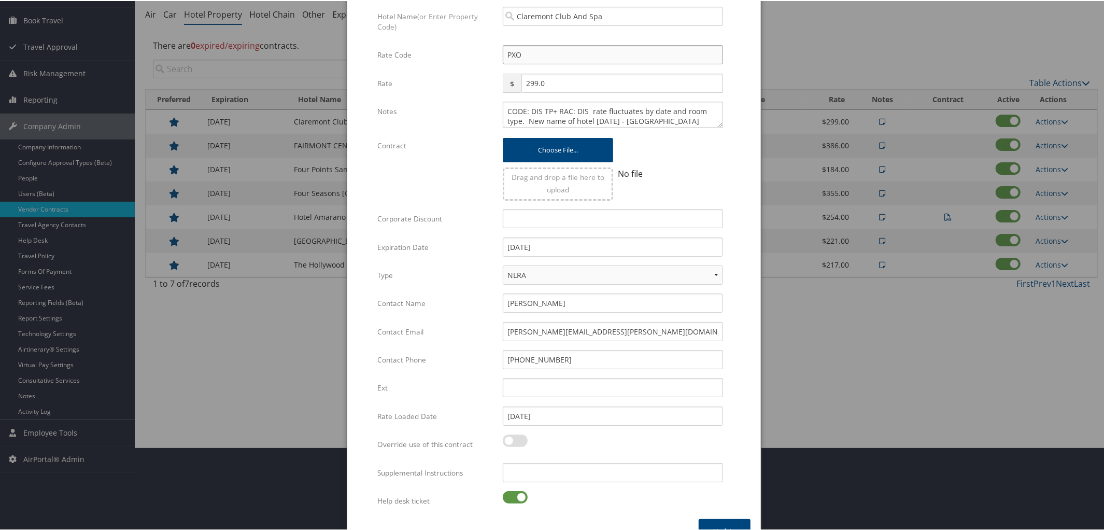
scroll to position [105, 0]
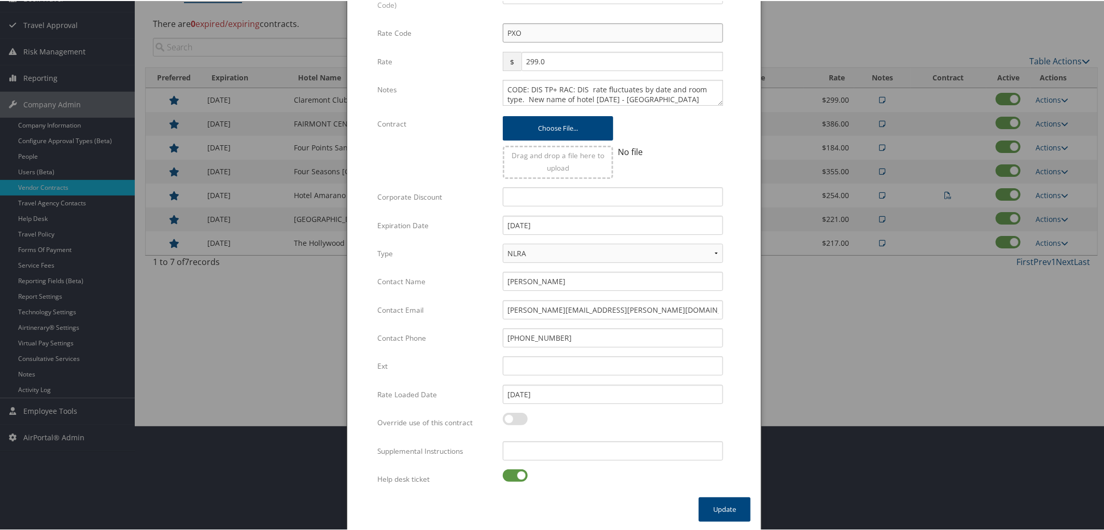
type input "PXO"
click at [504, 471] on label at bounding box center [515, 474] width 25 height 12
click at [508, 473] on input "checkbox" at bounding box center [511, 476] width 7 height 7
checkbox input "false"
click at [717, 504] on button "Update" at bounding box center [725, 508] width 52 height 24
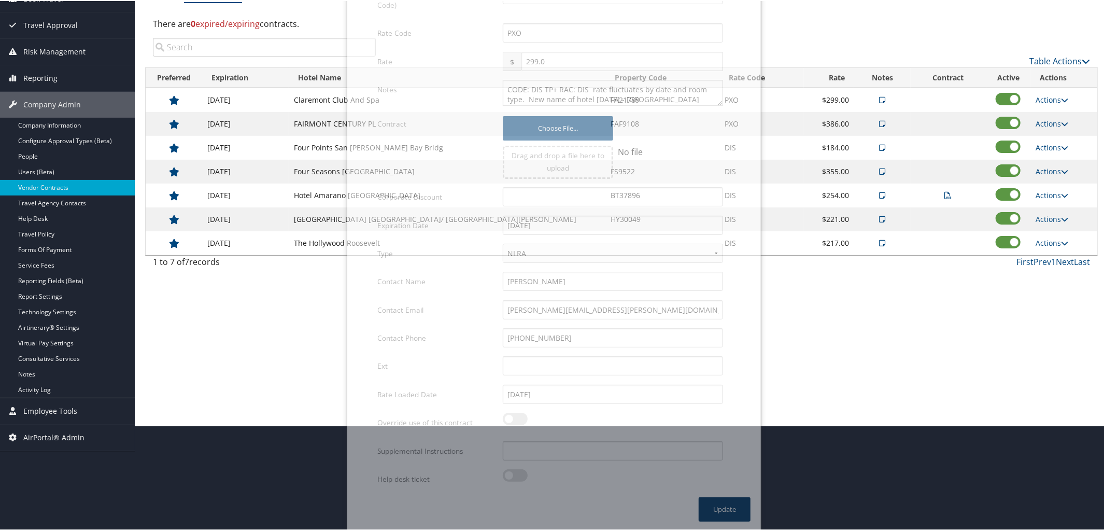
scroll to position [24, 0]
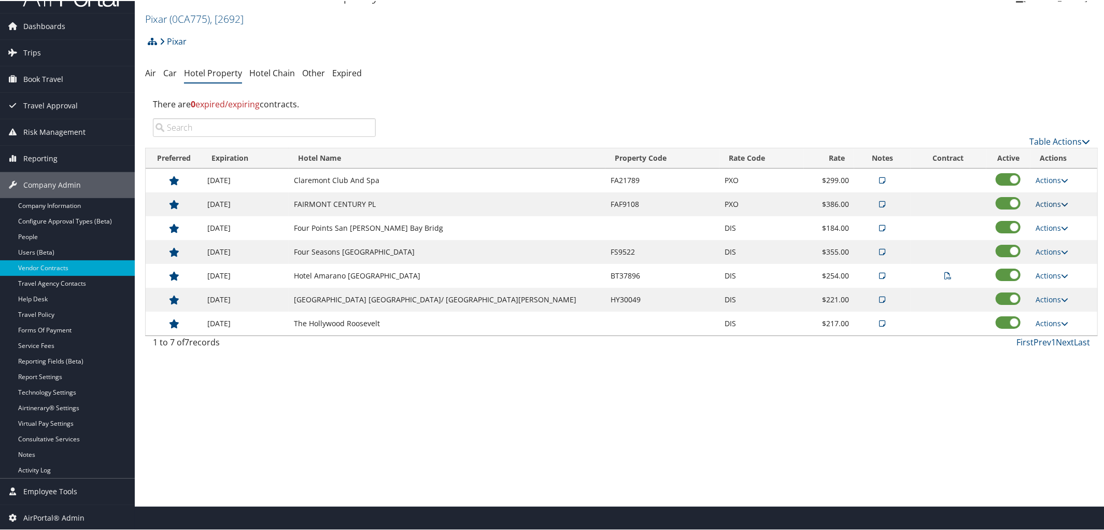
click at [1061, 202] on icon at bounding box center [1064, 203] width 7 height 7
click at [1036, 233] on icon at bounding box center [1034, 236] width 9 height 7
select select "NLRA"
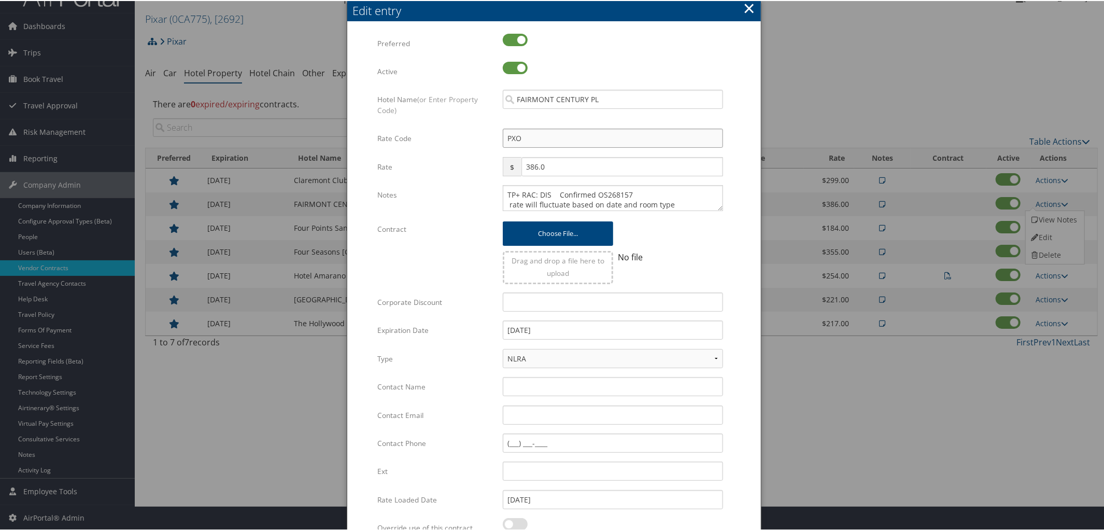
drag, startPoint x: 529, startPoint y: 143, endPoint x: 432, endPoint y: 151, distance: 97.3
click at [432, 151] on div "Rate Code PXO Multiple values The selected items contain different values for t…" at bounding box center [553, 141] width 353 height 28
type input "DI"
checkbox input "true"
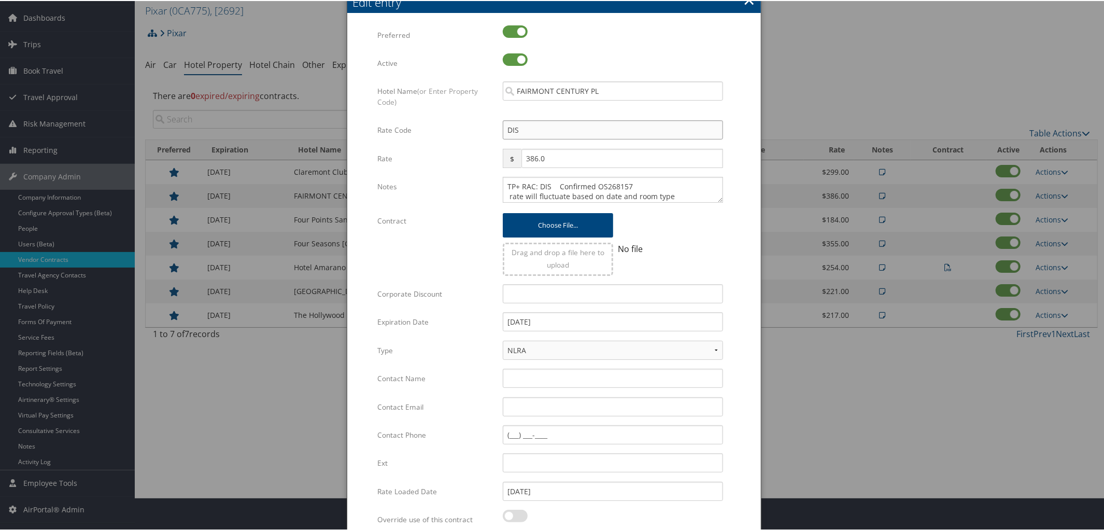
scroll to position [130, 0]
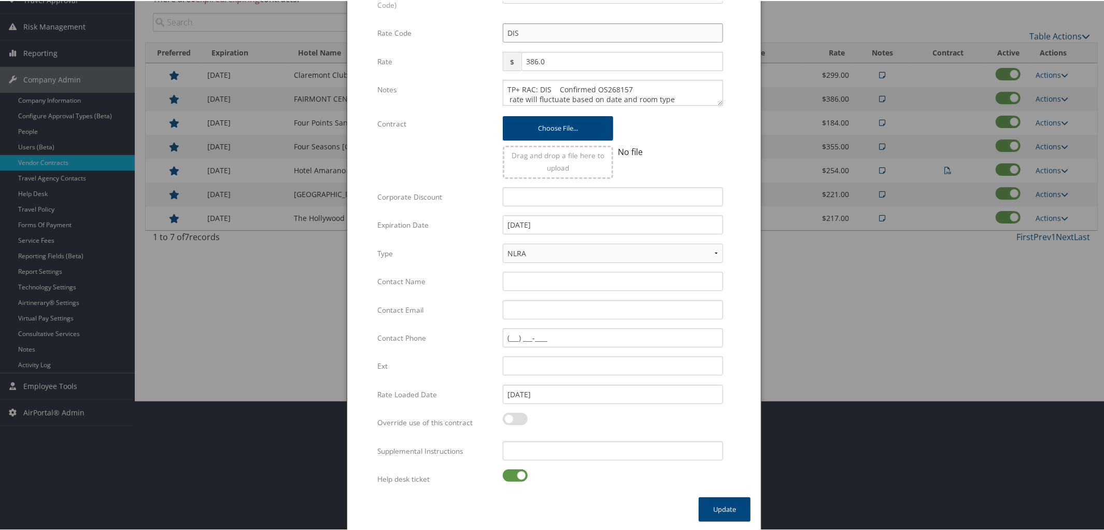
type input "DIS"
click at [504, 474] on label at bounding box center [515, 474] width 25 height 12
click at [508, 474] on input "checkbox" at bounding box center [511, 476] width 7 height 7
checkbox input "false"
click at [734, 504] on button "Update" at bounding box center [725, 508] width 52 height 24
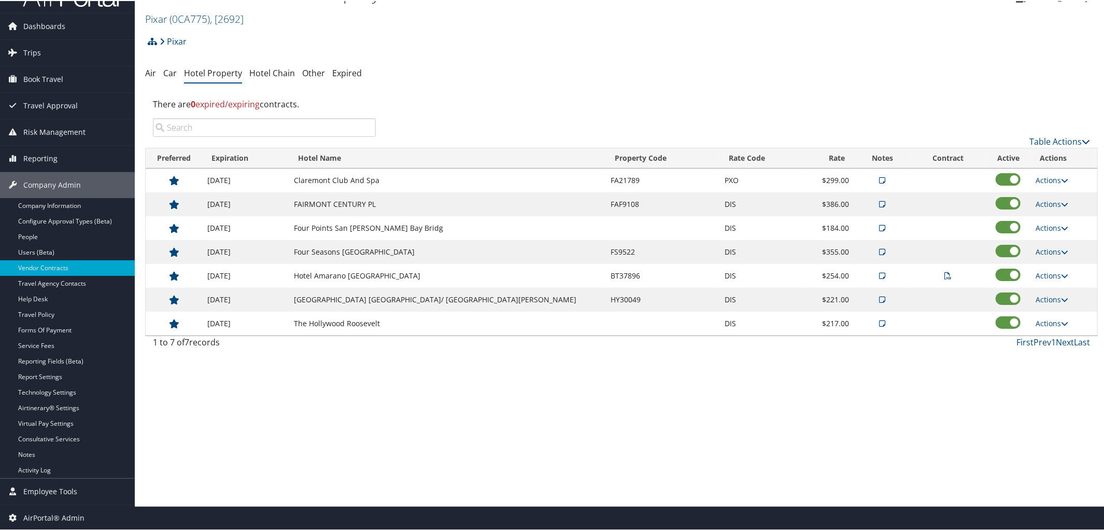
scroll to position [0, 0]
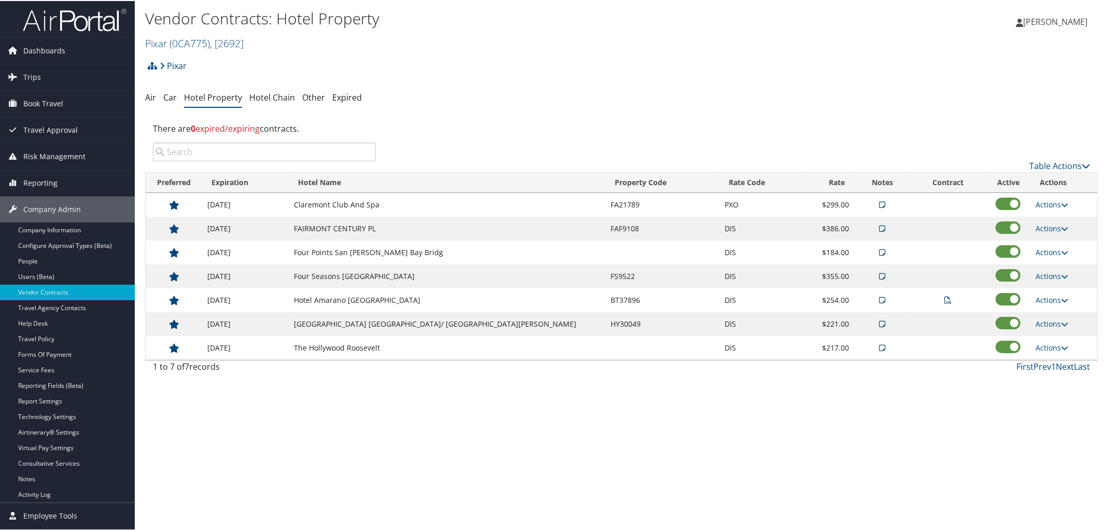
click at [1077, 19] on span "[PERSON_NAME]" at bounding box center [1055, 20] width 64 height 11
click at [987, 188] on link "Sign Out" at bounding box center [1028, 187] width 116 height 18
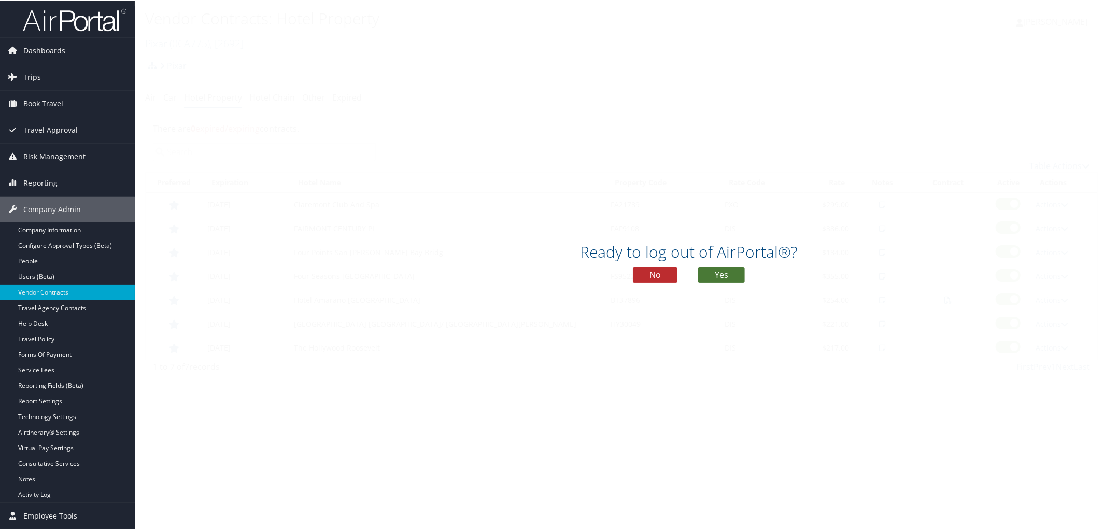
click at [708, 274] on button "Yes" at bounding box center [721, 274] width 47 height 16
